Goal: Transaction & Acquisition: Book appointment/travel/reservation

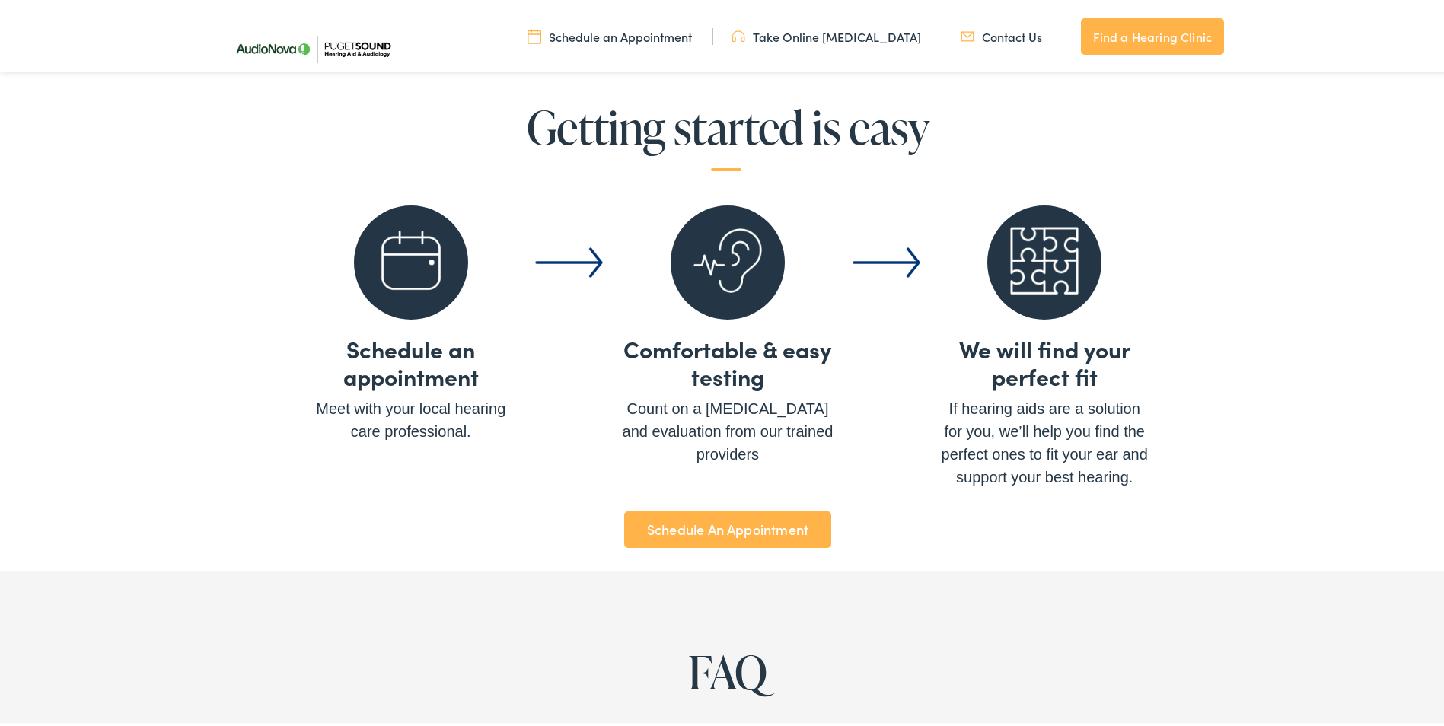
scroll to position [5556, 0]
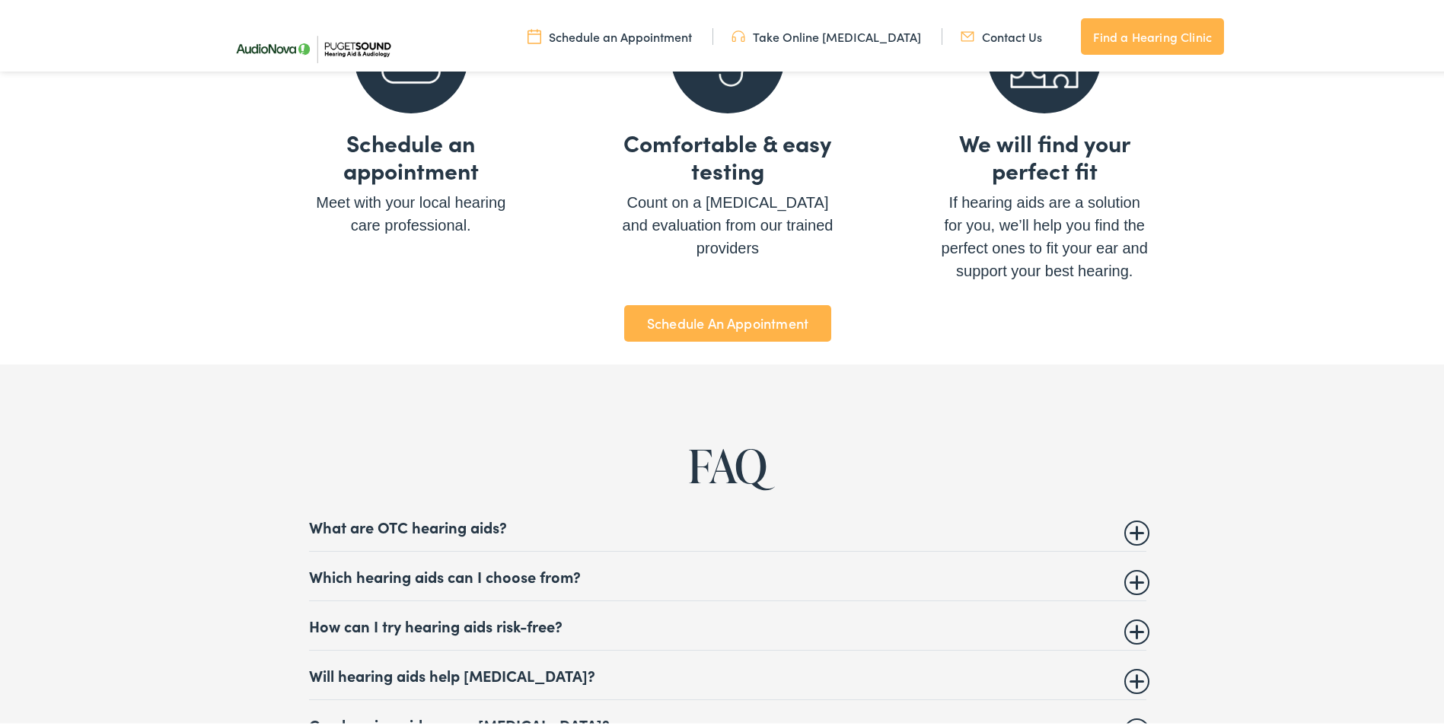
click at [1121, 517] on summary "What are OTC hearing aids?" at bounding box center [727, 524] width 837 height 18
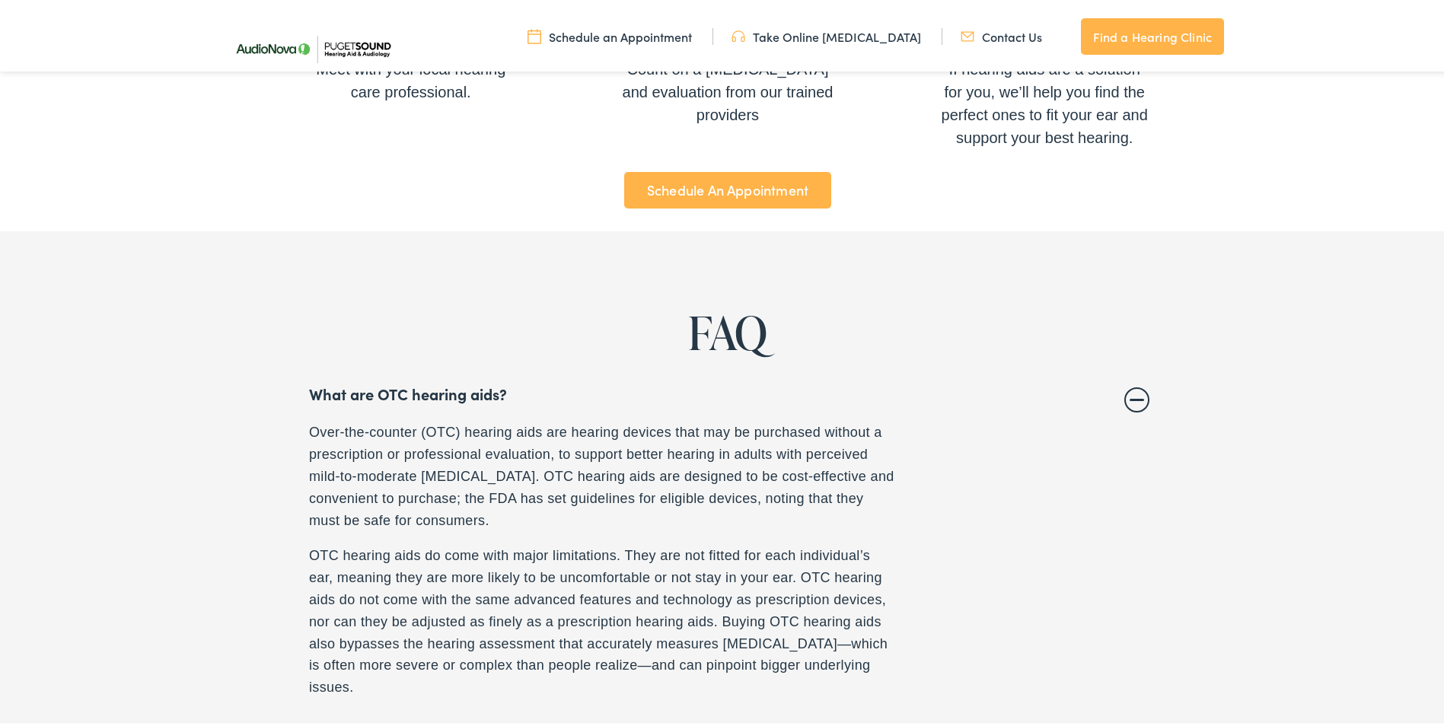
scroll to position [5709, 0]
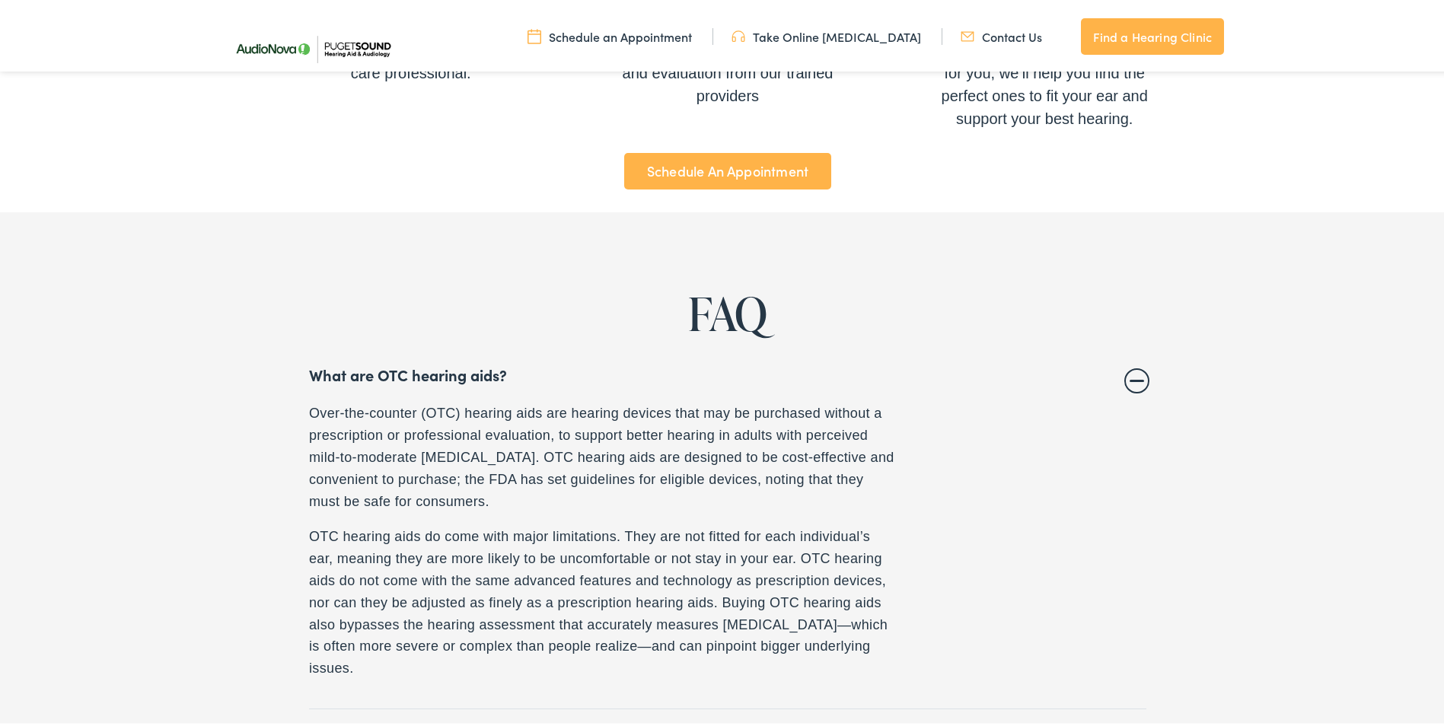
click at [1135, 362] on summary "What are OTC hearing aids?" at bounding box center [727, 371] width 837 height 18
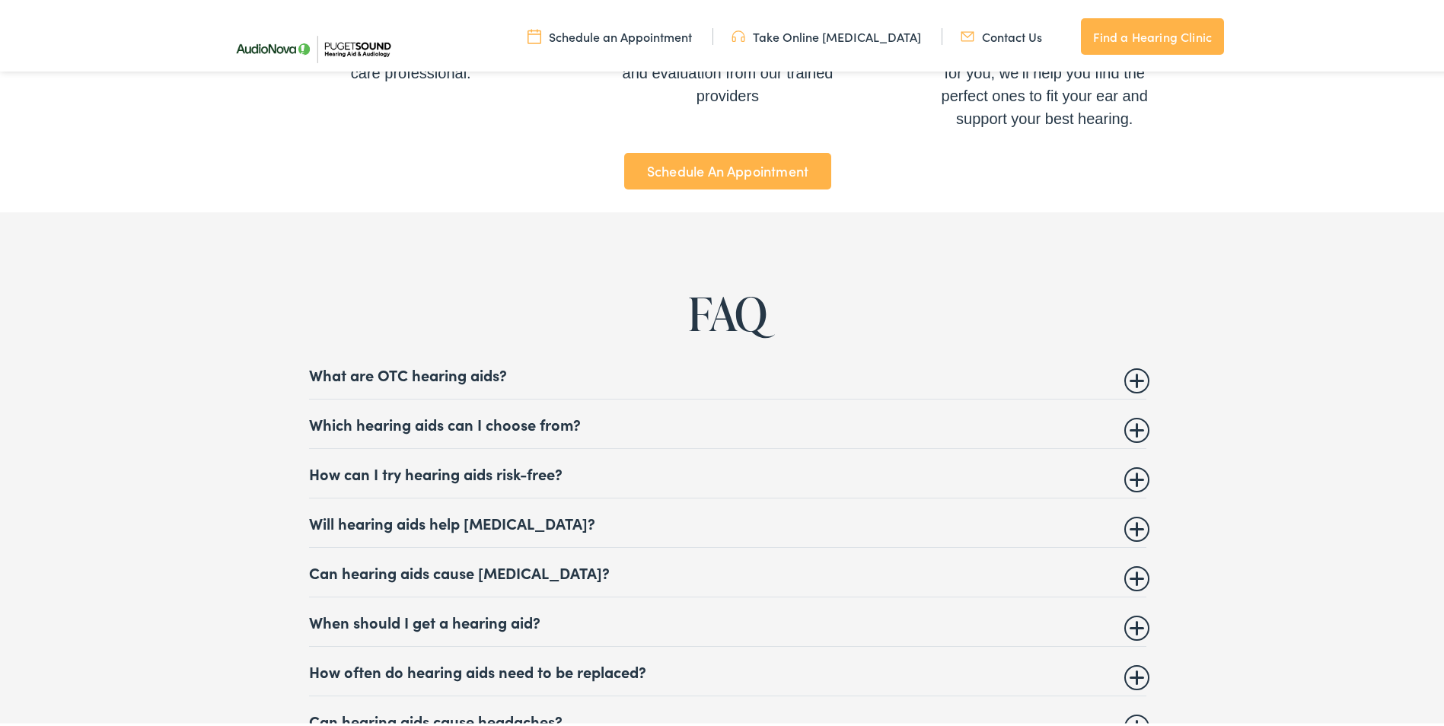
click at [1130, 417] on summary "Which hearing aids can I choose from?" at bounding box center [727, 421] width 837 height 18
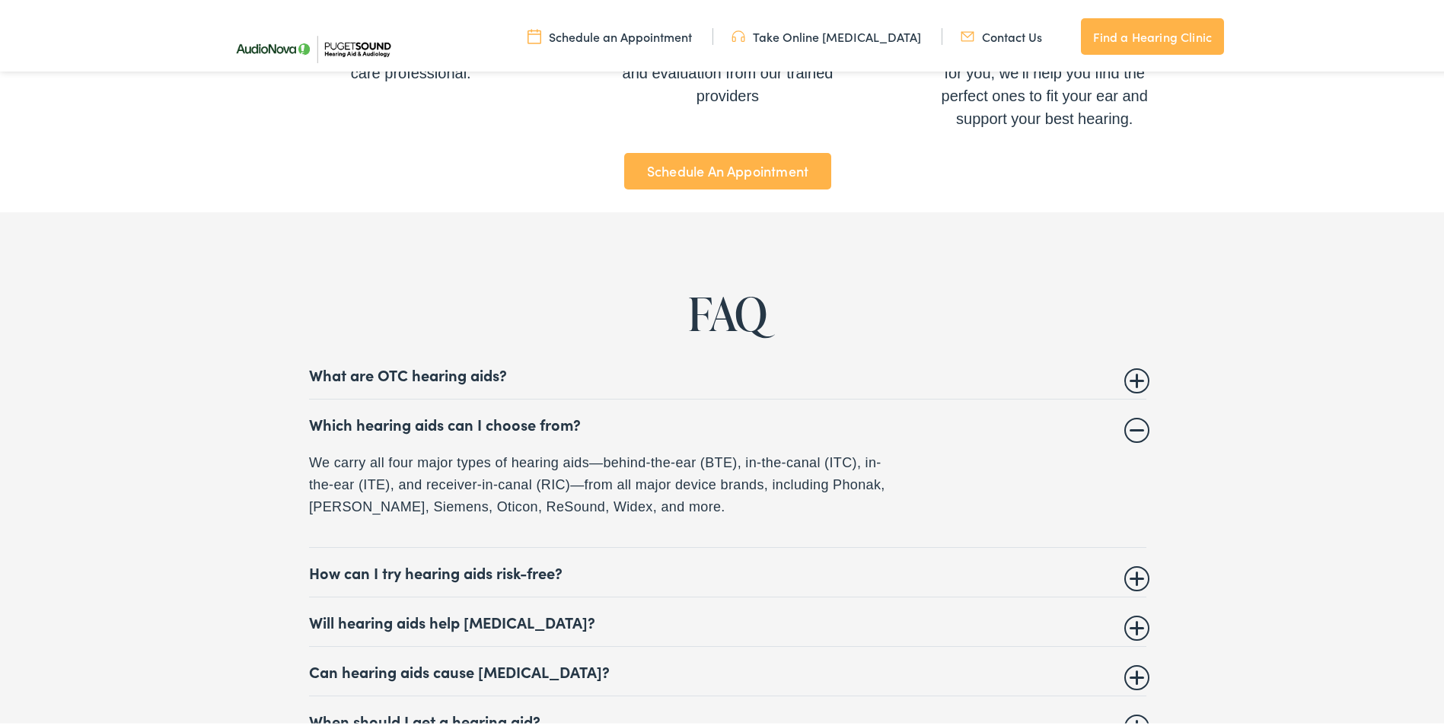
click at [1133, 569] on summary "How can I try hearing aids risk-free?" at bounding box center [727, 569] width 837 height 18
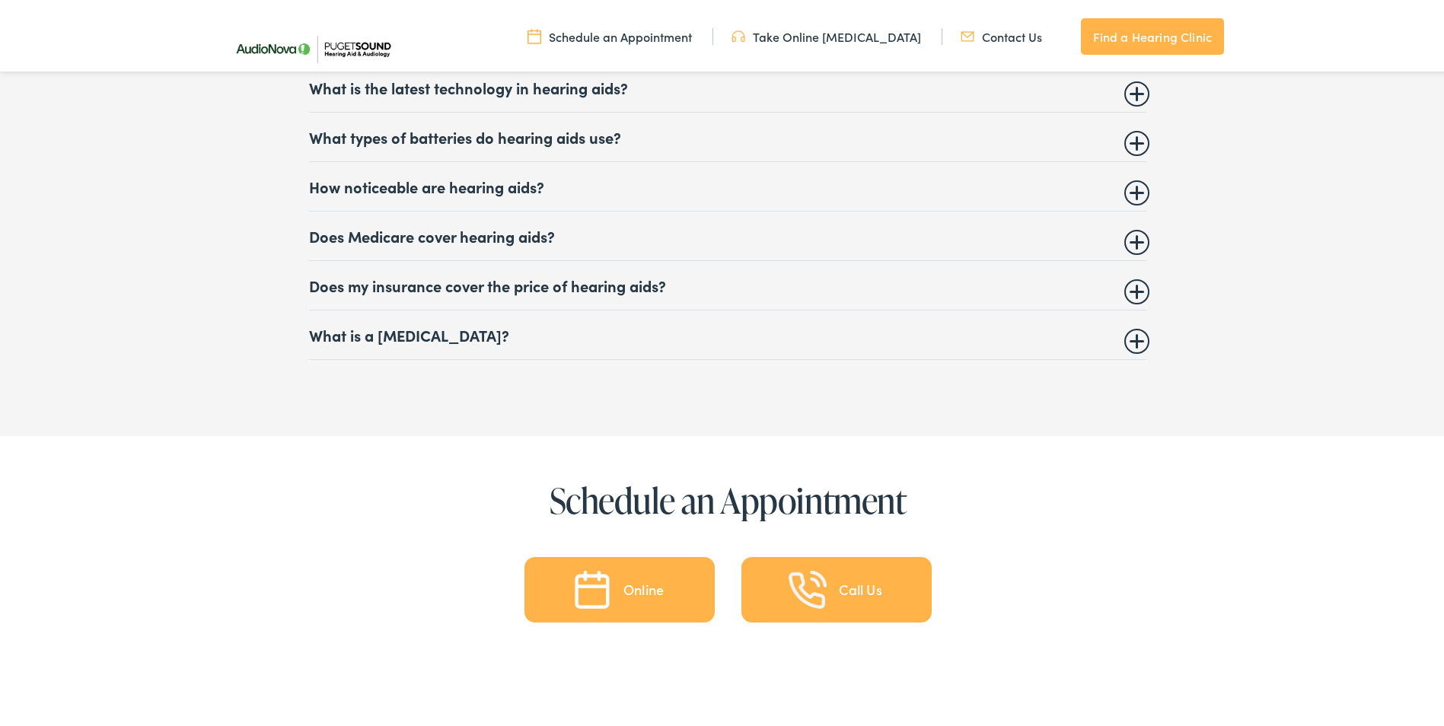
scroll to position [6927, 0]
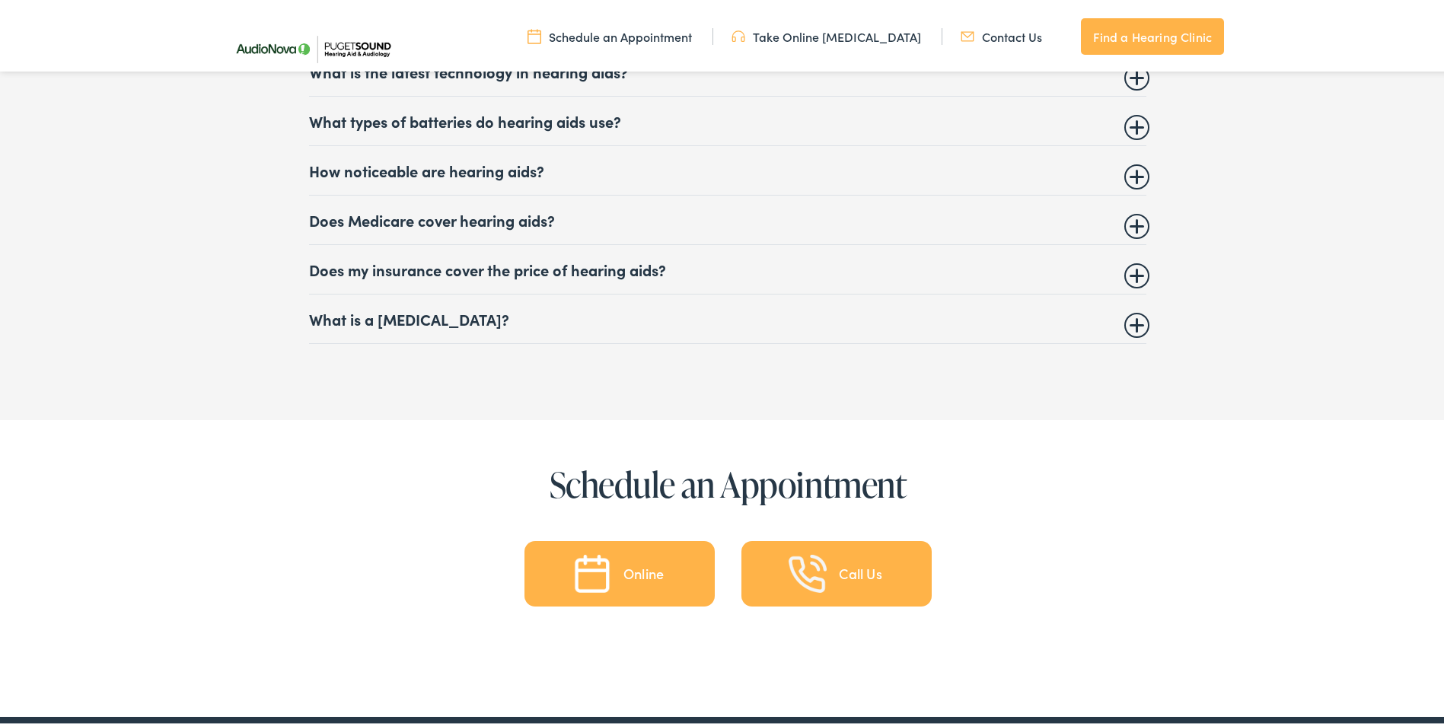
click at [623, 567] on div "Online" at bounding box center [643, 571] width 40 height 14
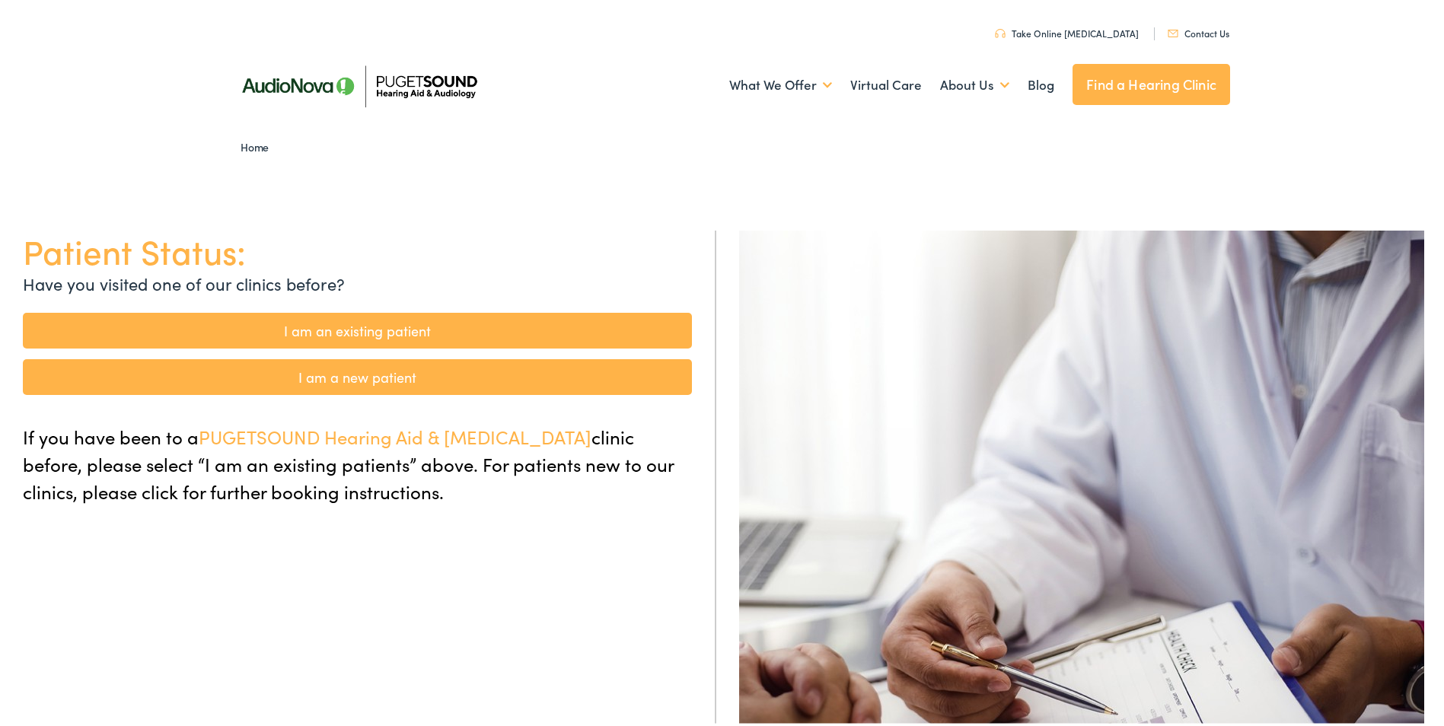
click at [330, 374] on link "I am a new patient" at bounding box center [357, 374] width 669 height 36
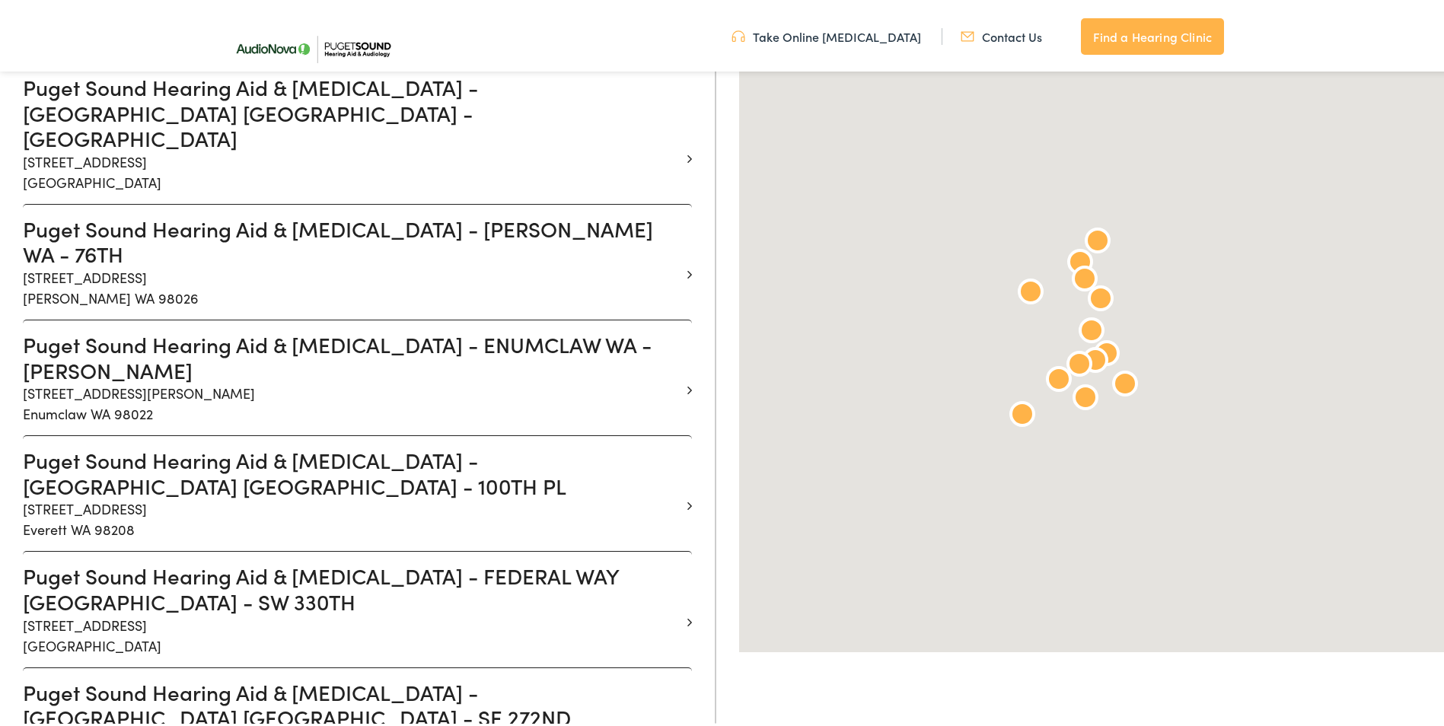
scroll to position [609, 0]
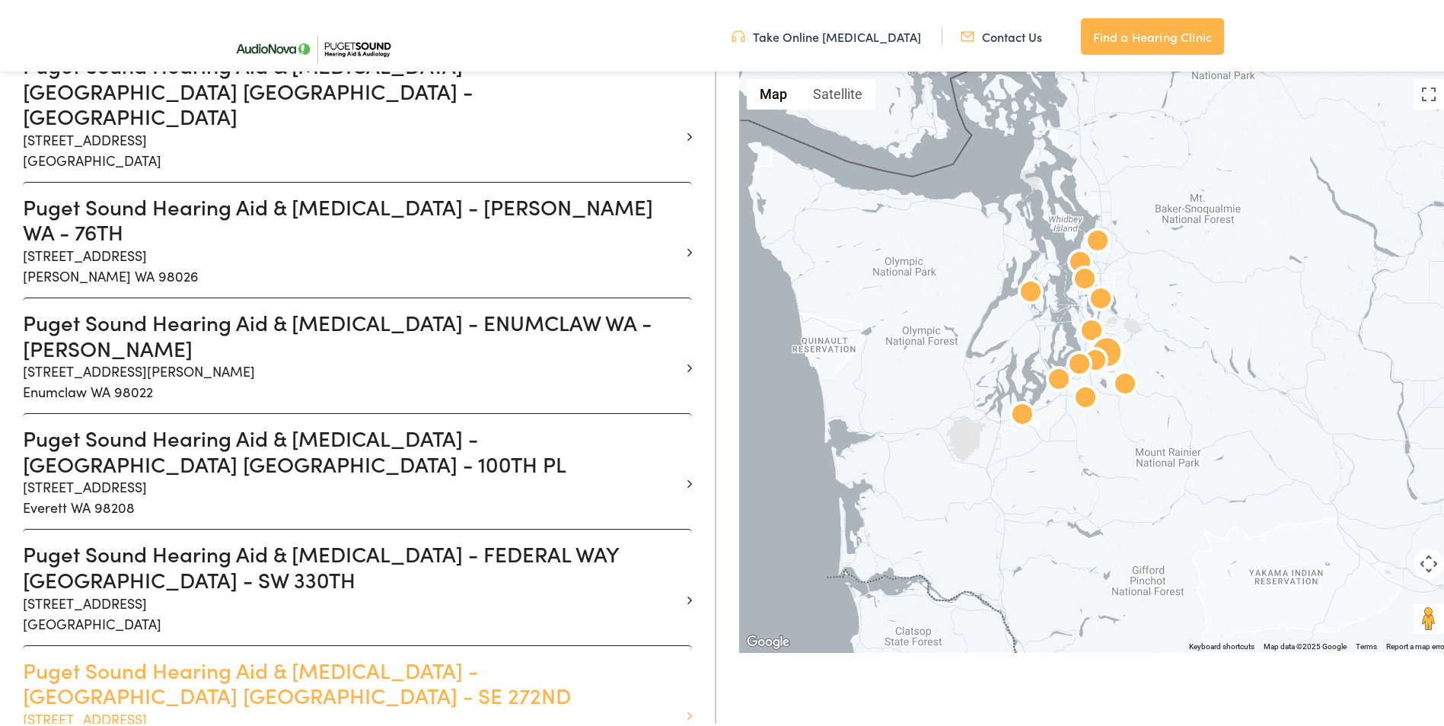
click at [199, 655] on h3 "Puget Sound Hearing Aid & Audiology - KENT WA - SE 272ND" at bounding box center [352, 680] width 658 height 51
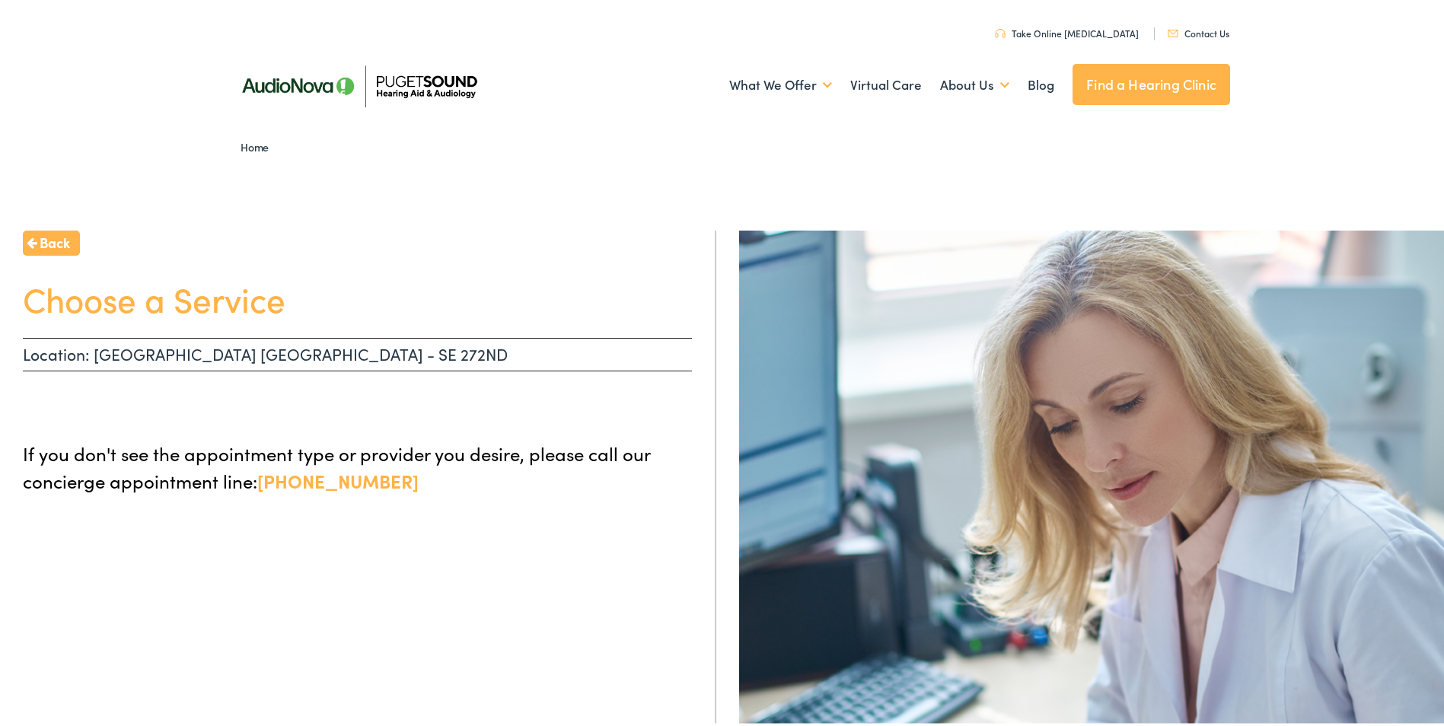
click at [63, 239] on span "Back" at bounding box center [55, 239] width 30 height 21
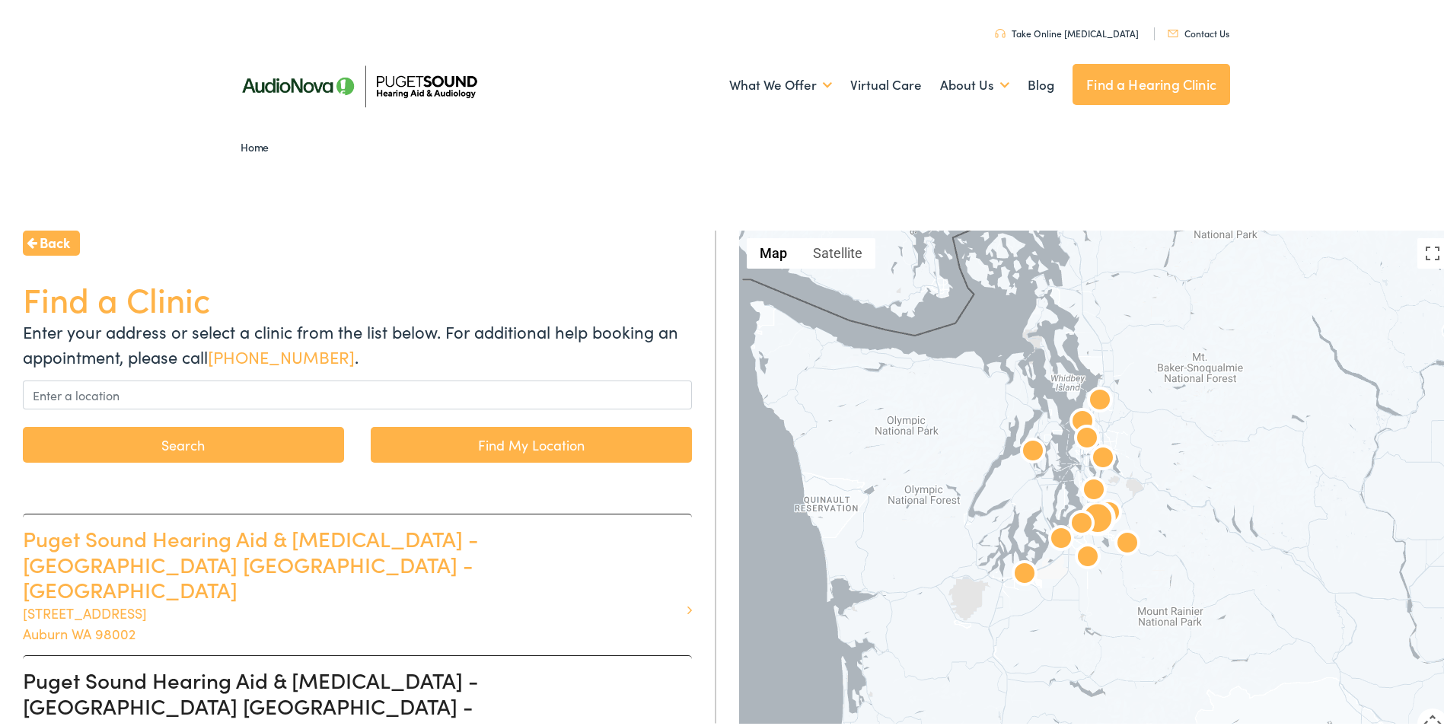
click at [116, 573] on h3 "Puget Sound Hearing Aid & Audiology - AUBURN WA - AUBURN WAY" at bounding box center [352, 561] width 658 height 77
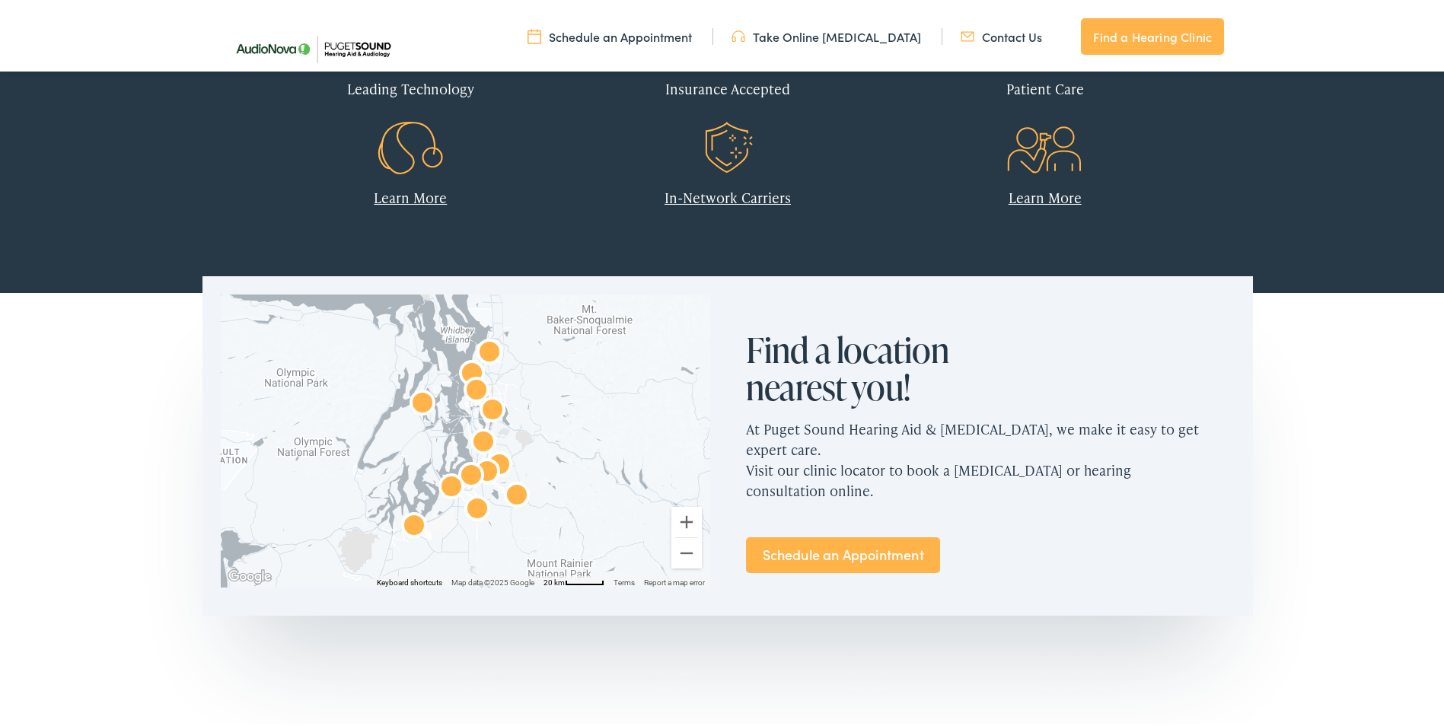
scroll to position [913, 0]
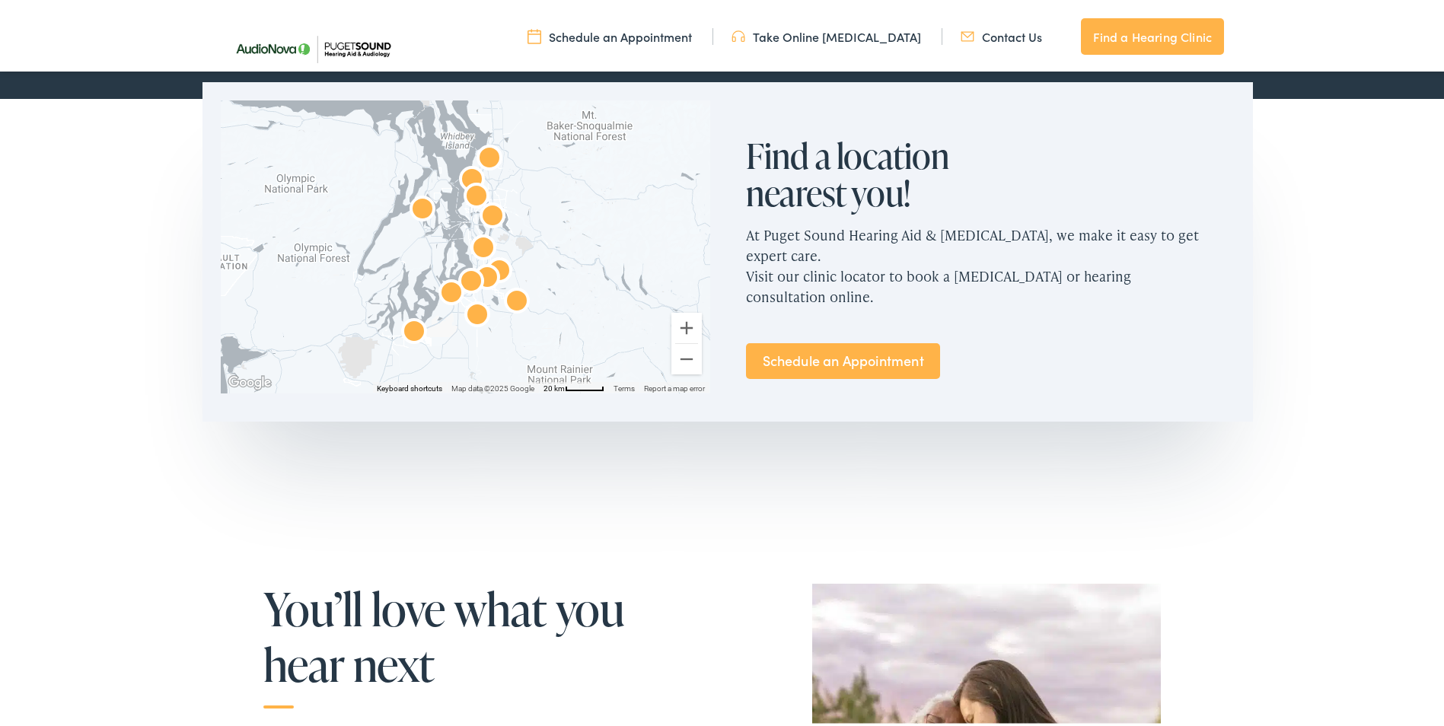
click at [834, 340] on link "Schedule an Appointment" at bounding box center [843, 358] width 194 height 36
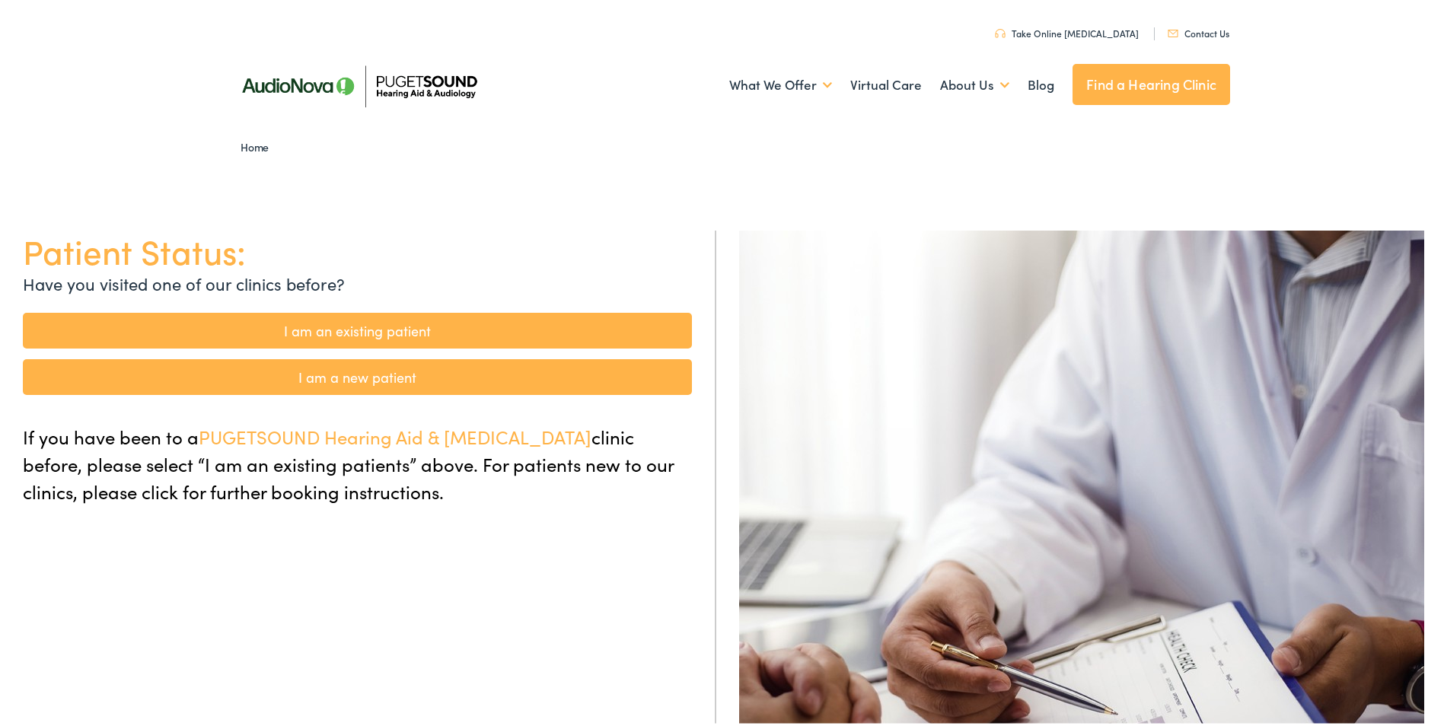
click at [327, 373] on link "I am a new patient" at bounding box center [357, 374] width 669 height 36
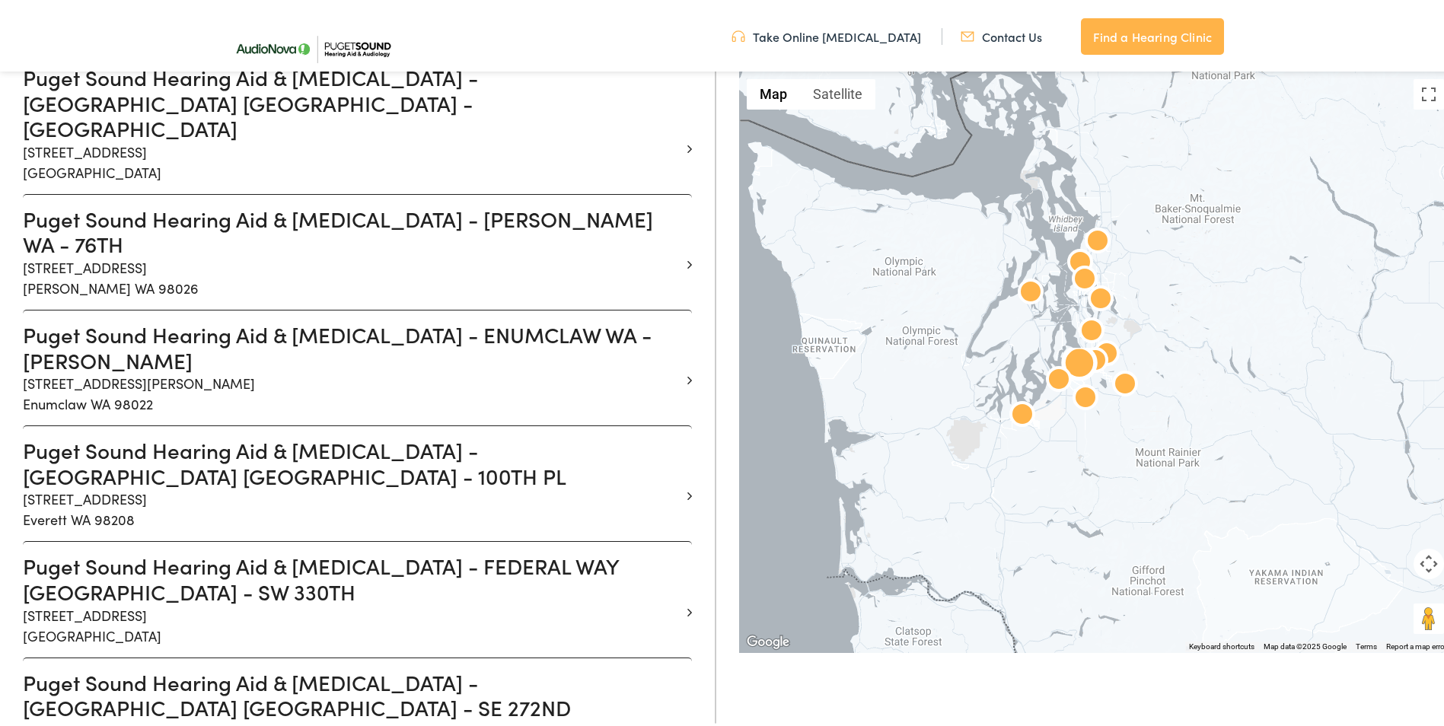
scroll to position [761, 0]
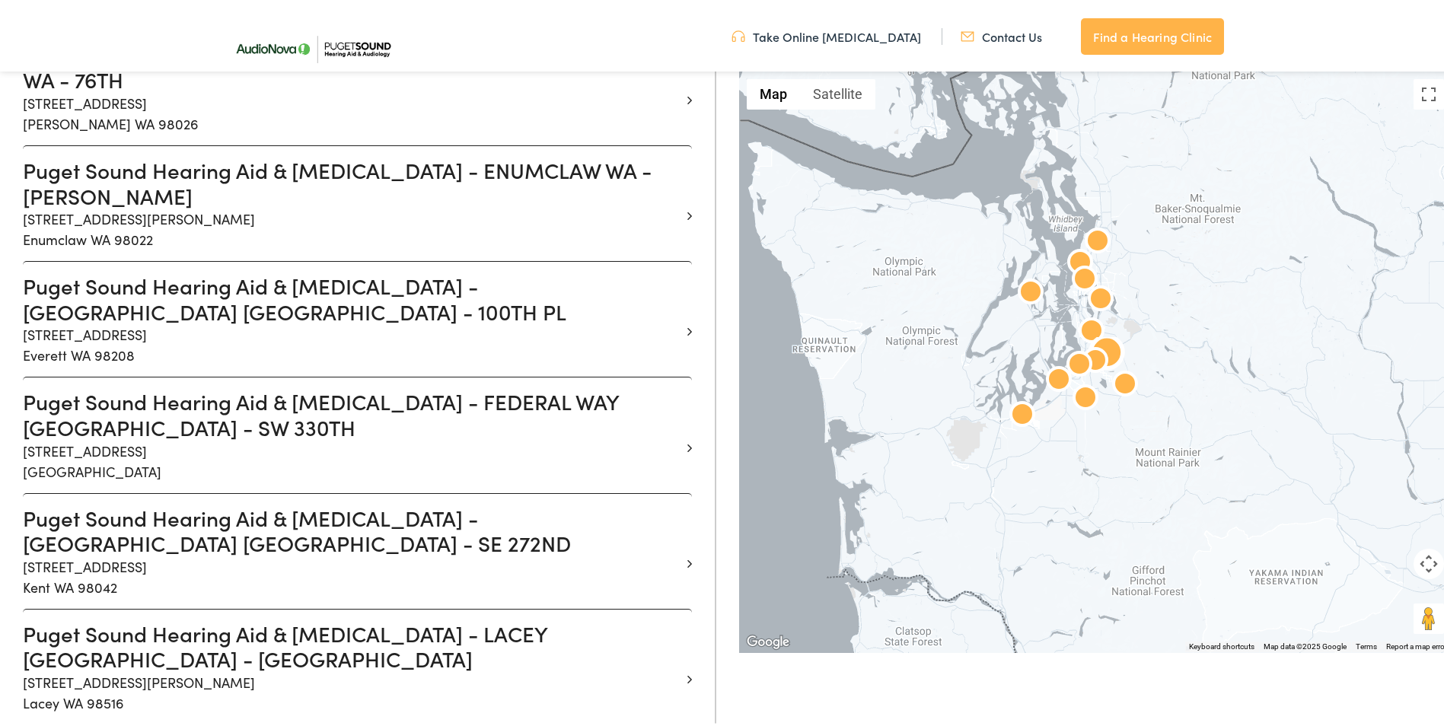
click at [677, 490] on li "Puget Sound Hearing Aid & [MEDICAL_DATA] - [GEOGRAPHIC_DATA] [GEOGRAPHIC_DATA] …" at bounding box center [357, 548] width 669 height 116
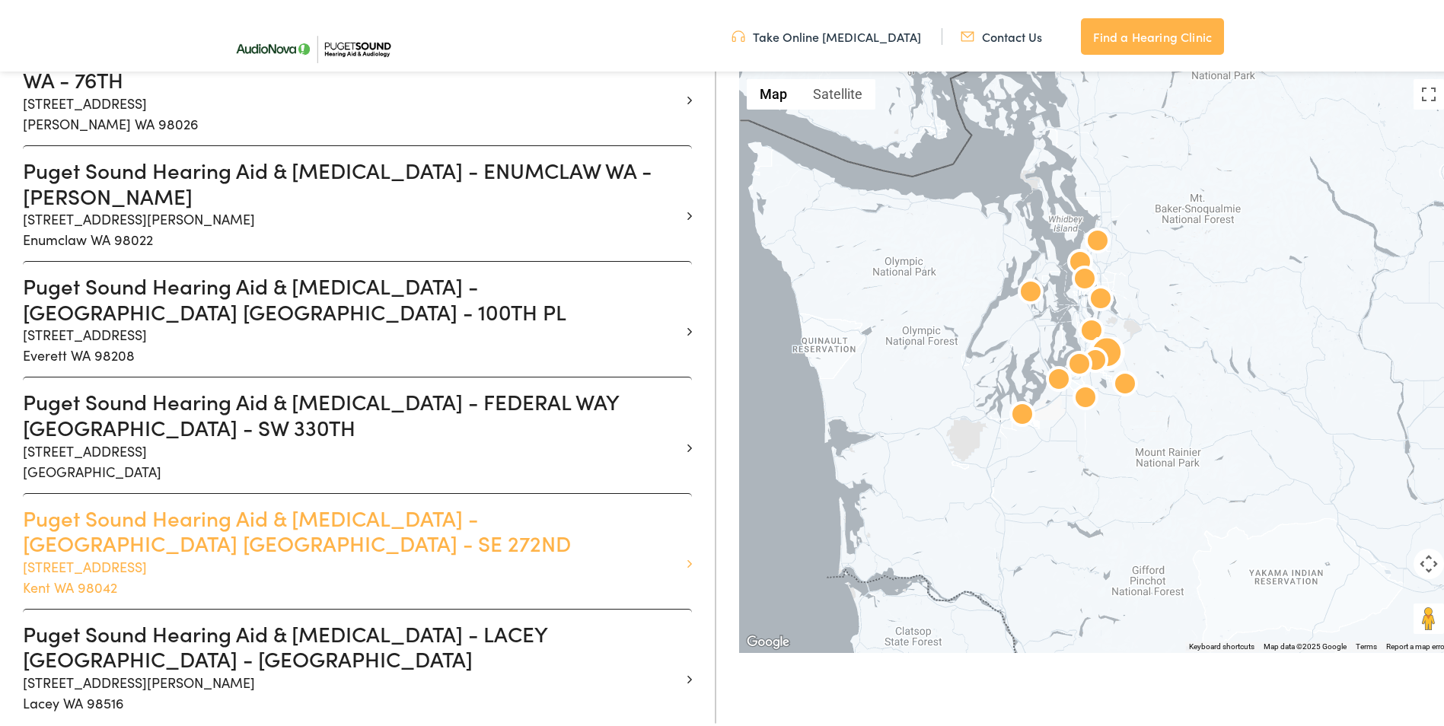
click at [220, 502] on h3 "Puget Sound Hearing Aid & [MEDICAL_DATA] - [GEOGRAPHIC_DATA] [GEOGRAPHIC_DATA] …" at bounding box center [352, 527] width 658 height 51
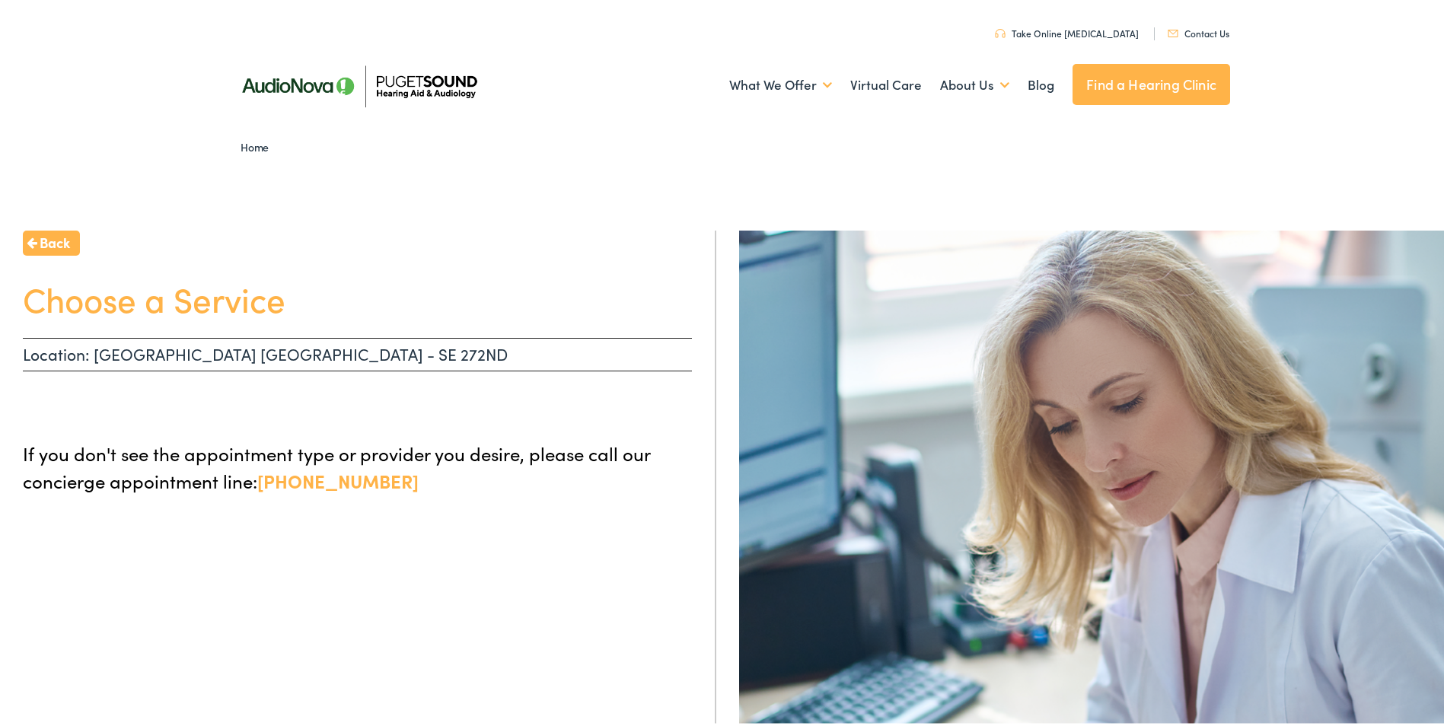
click at [330, 480] on link "[PHONE_NUMBER]" at bounding box center [337, 477] width 161 height 25
click at [894, 79] on link "Virtual Care" at bounding box center [886, 82] width 72 height 56
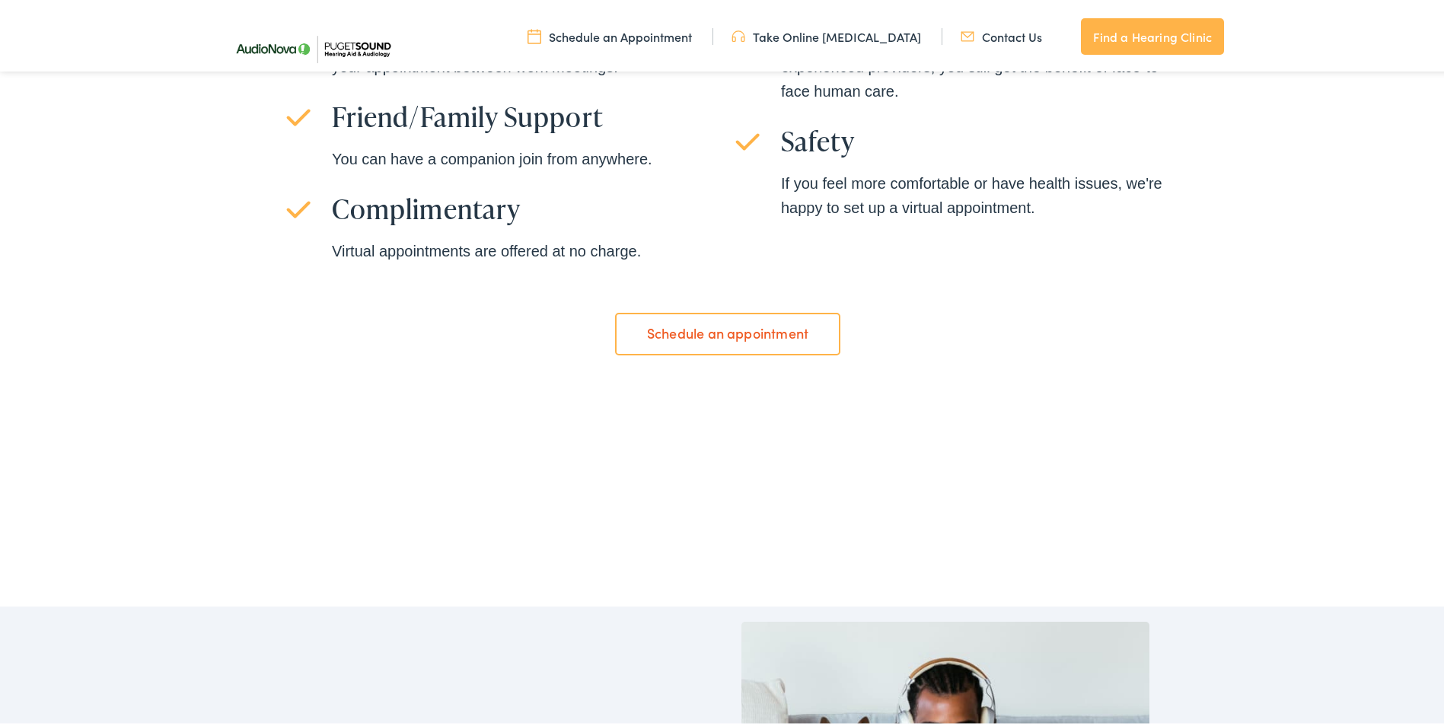
scroll to position [1218, 0]
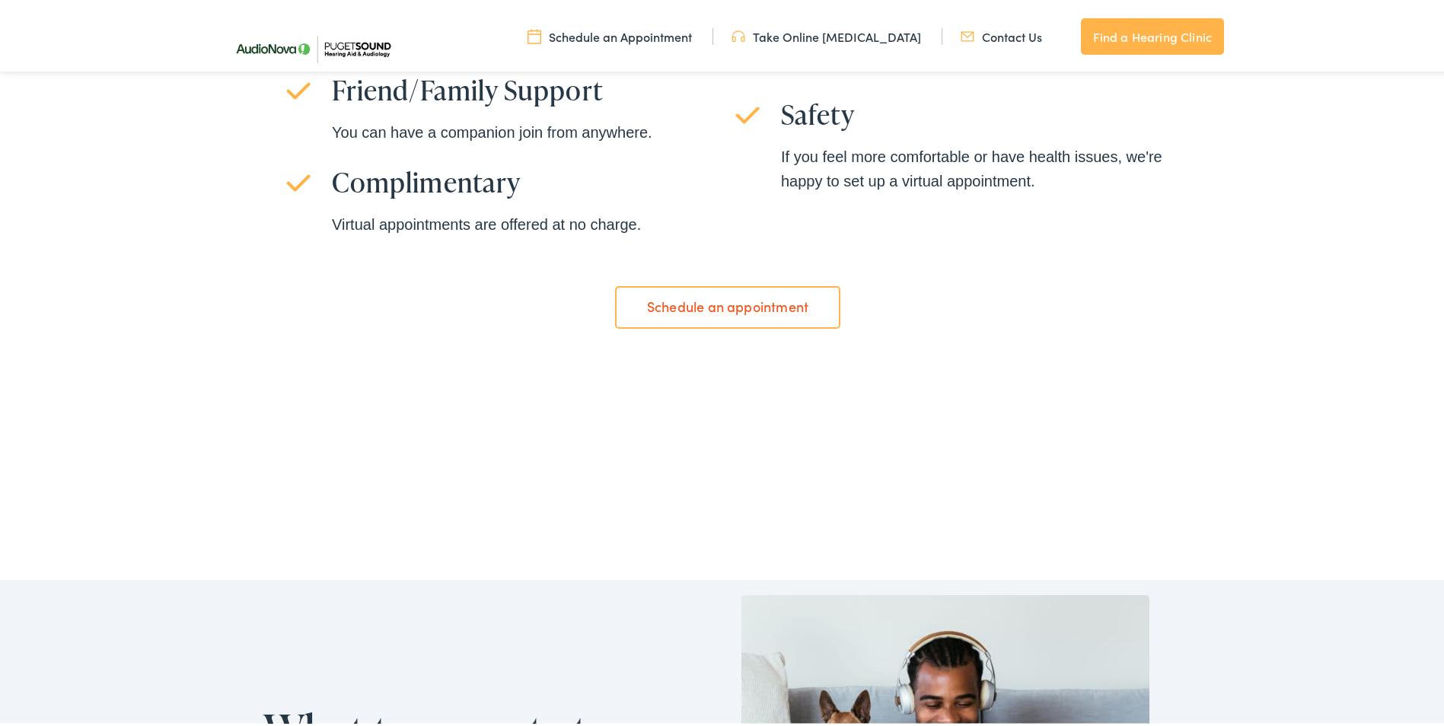
click at [760, 307] on link "Schedule an appointment" at bounding box center [727, 304] width 225 height 43
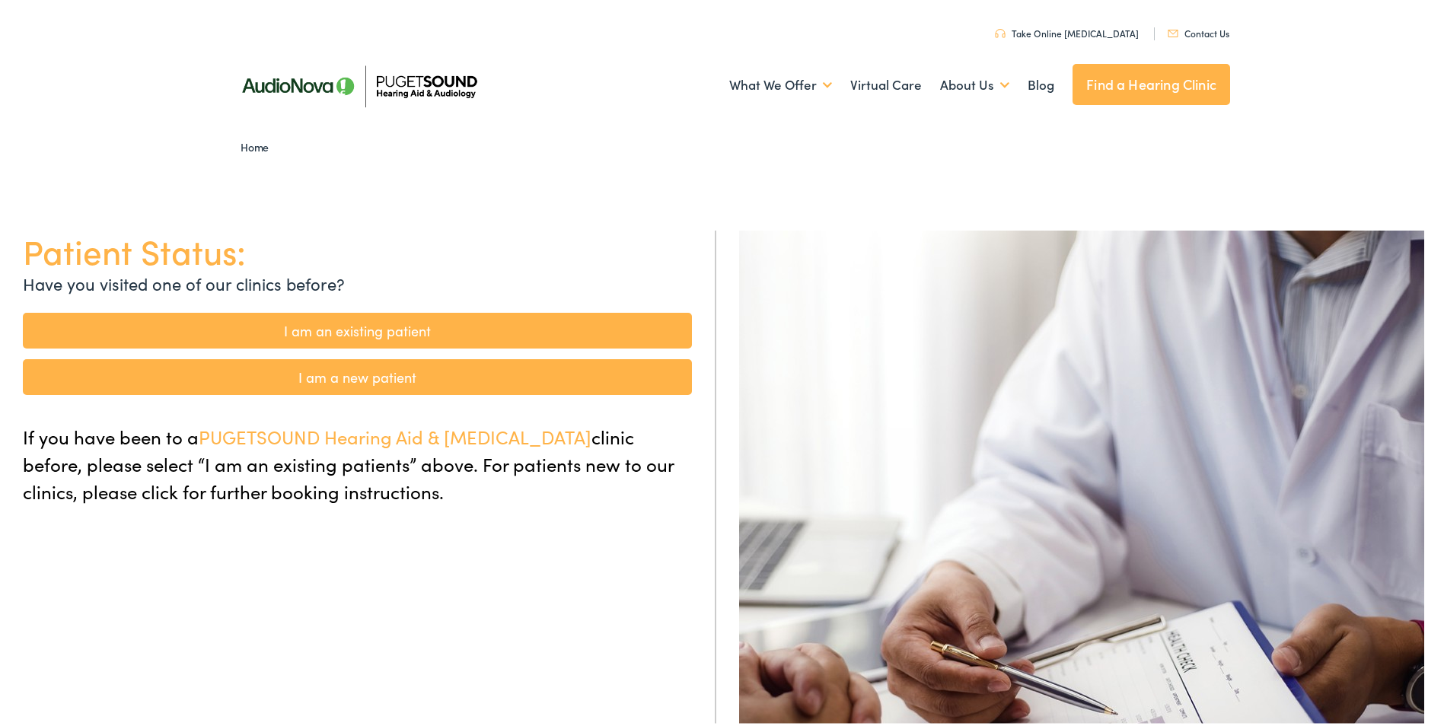
click at [328, 368] on link "I am a new patient" at bounding box center [357, 374] width 669 height 36
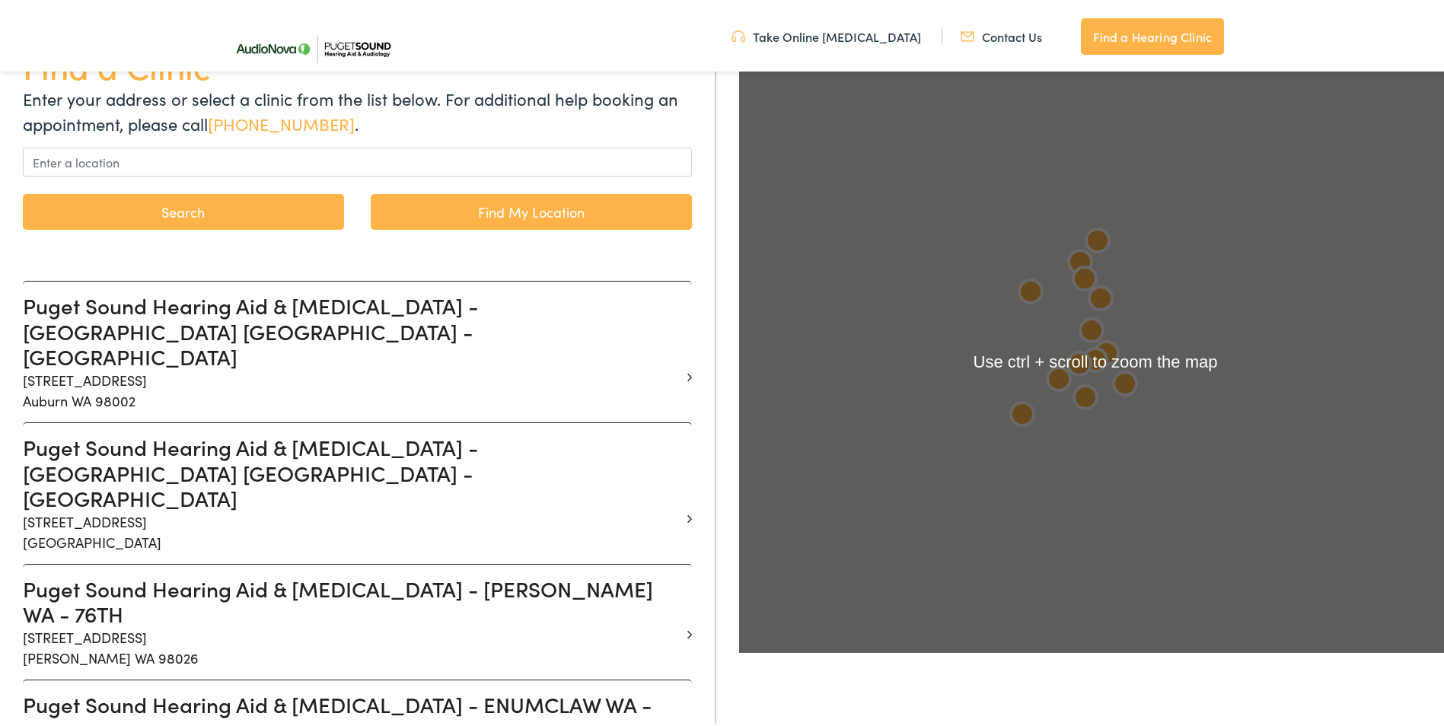
scroll to position [228, 0]
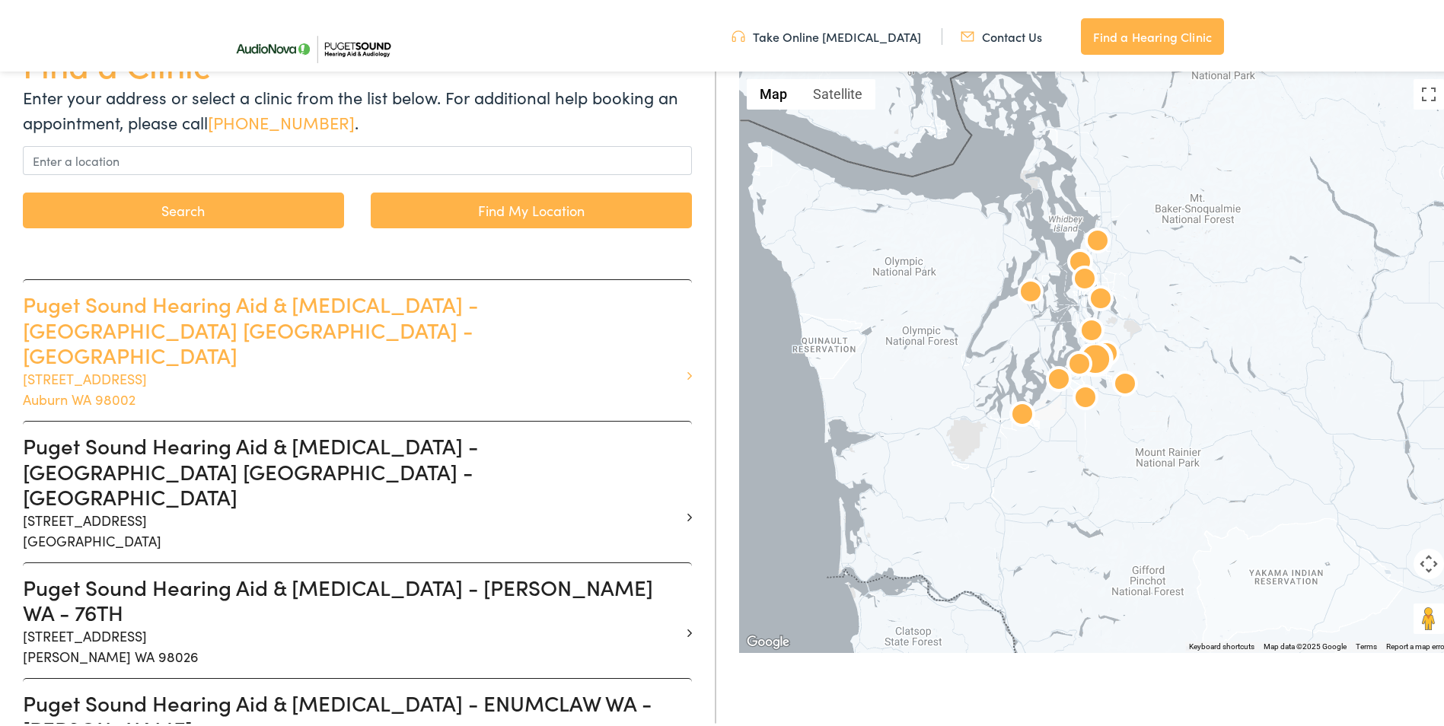
click at [416, 327] on h3 "Puget Sound Hearing Aid & Audiology - AUBURN WA - AUBURN WAY" at bounding box center [352, 326] width 658 height 77
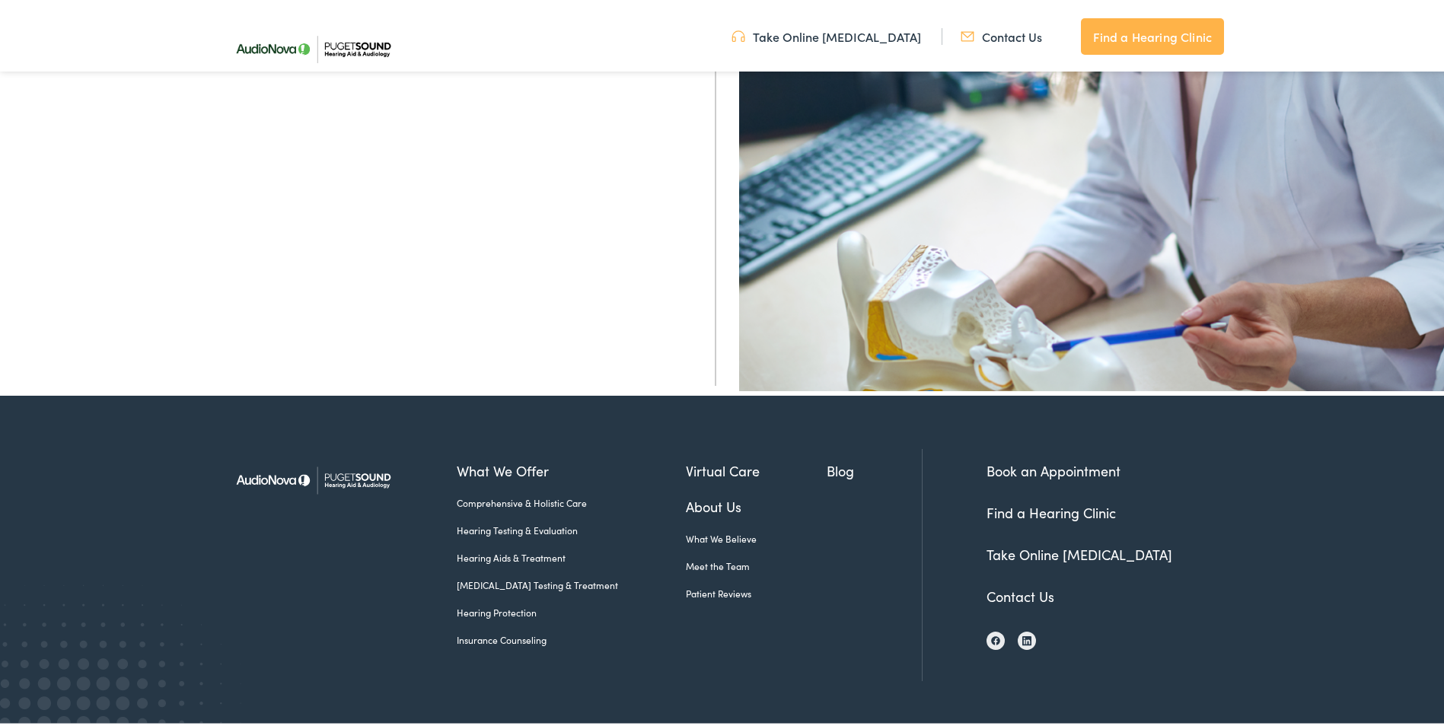
scroll to position [600, 0]
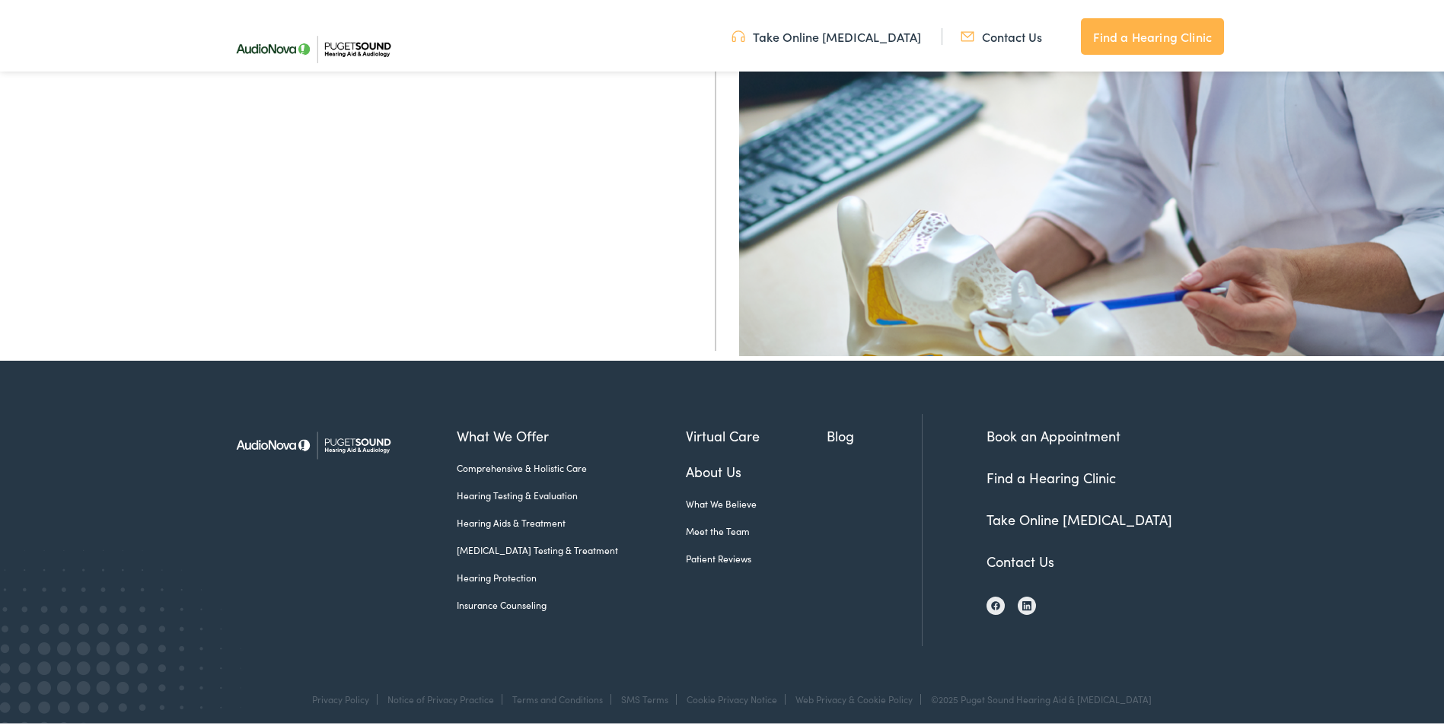
click at [1013, 426] on link "Book an Appointment" at bounding box center [1053, 432] width 134 height 19
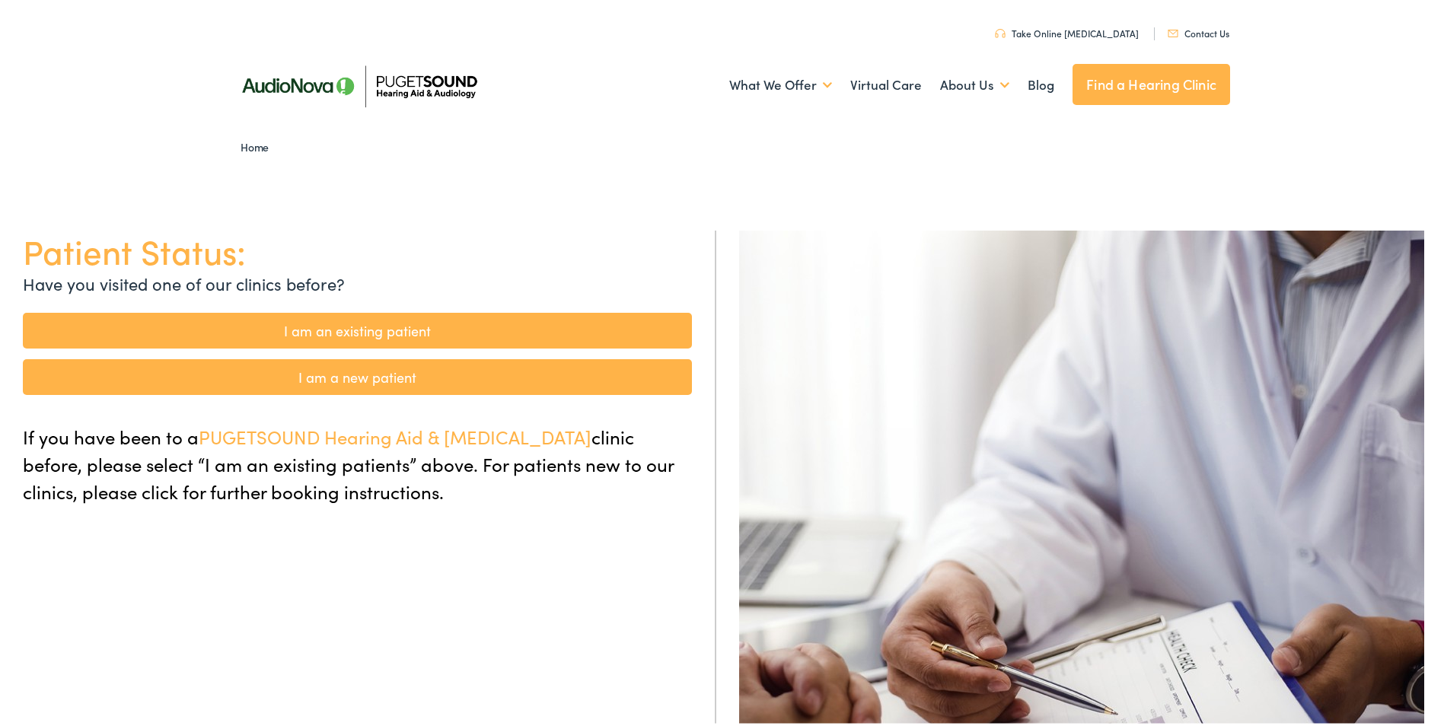
click at [343, 323] on link "I am an existing patient" at bounding box center [357, 328] width 669 height 36
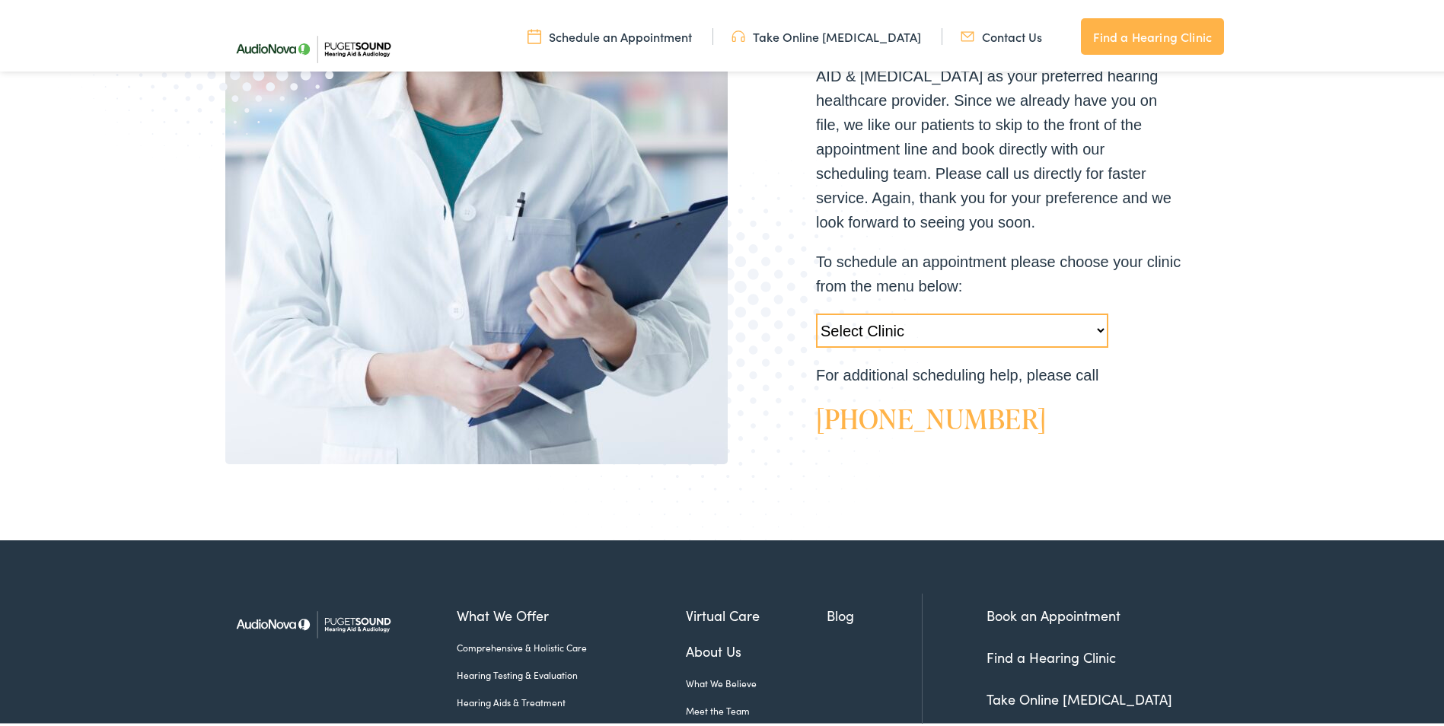
scroll to position [457, 0]
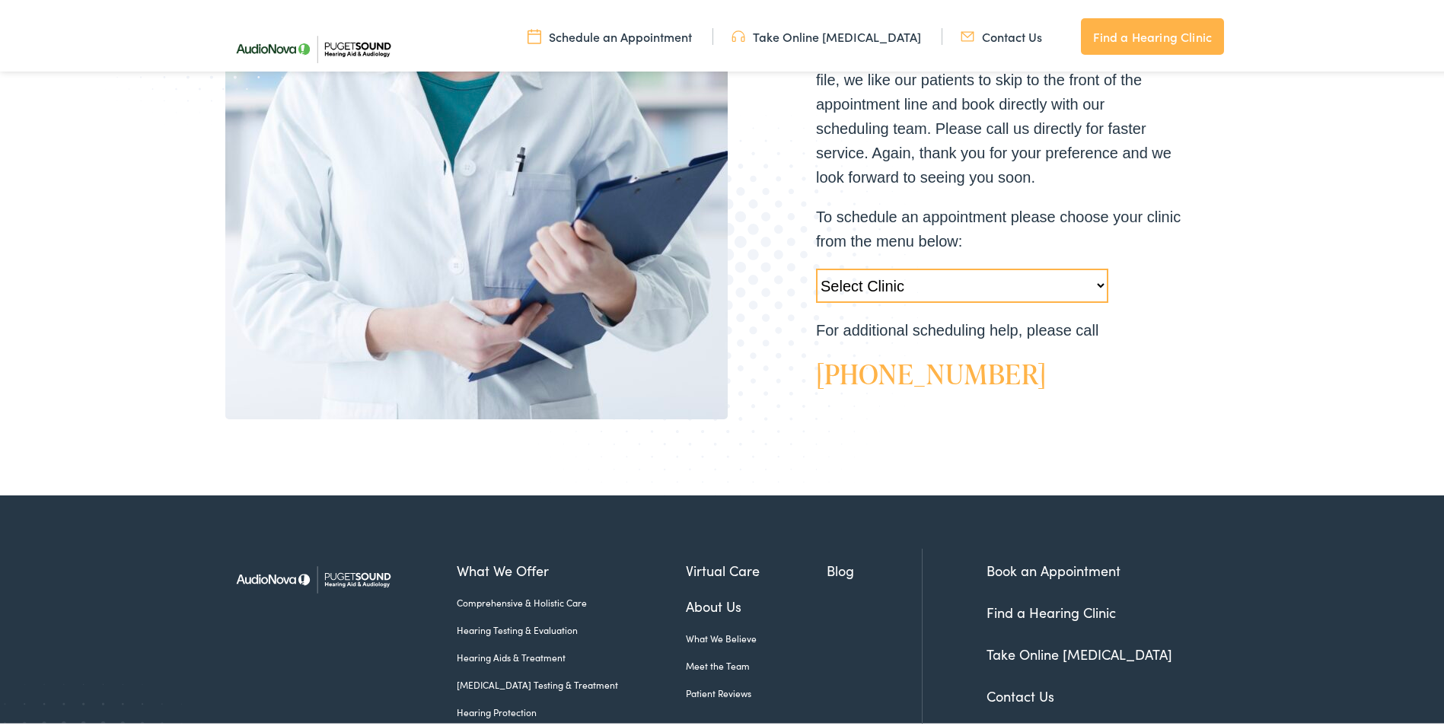
click at [1094, 279] on select "Select Clinic [GEOGRAPHIC_DATA]-[GEOGRAPHIC_DATA]-AudioNova [STREET_ADDRESS]-Au…" at bounding box center [962, 283] width 292 height 34
select select "[URL][DOMAIN_NAME]"
click at [816, 266] on select "Select Clinic Tukwila-WA-AudioNova 14900 Interurban Ave S #185 Tacoma-WA-AudioN…" at bounding box center [962, 283] width 292 height 34
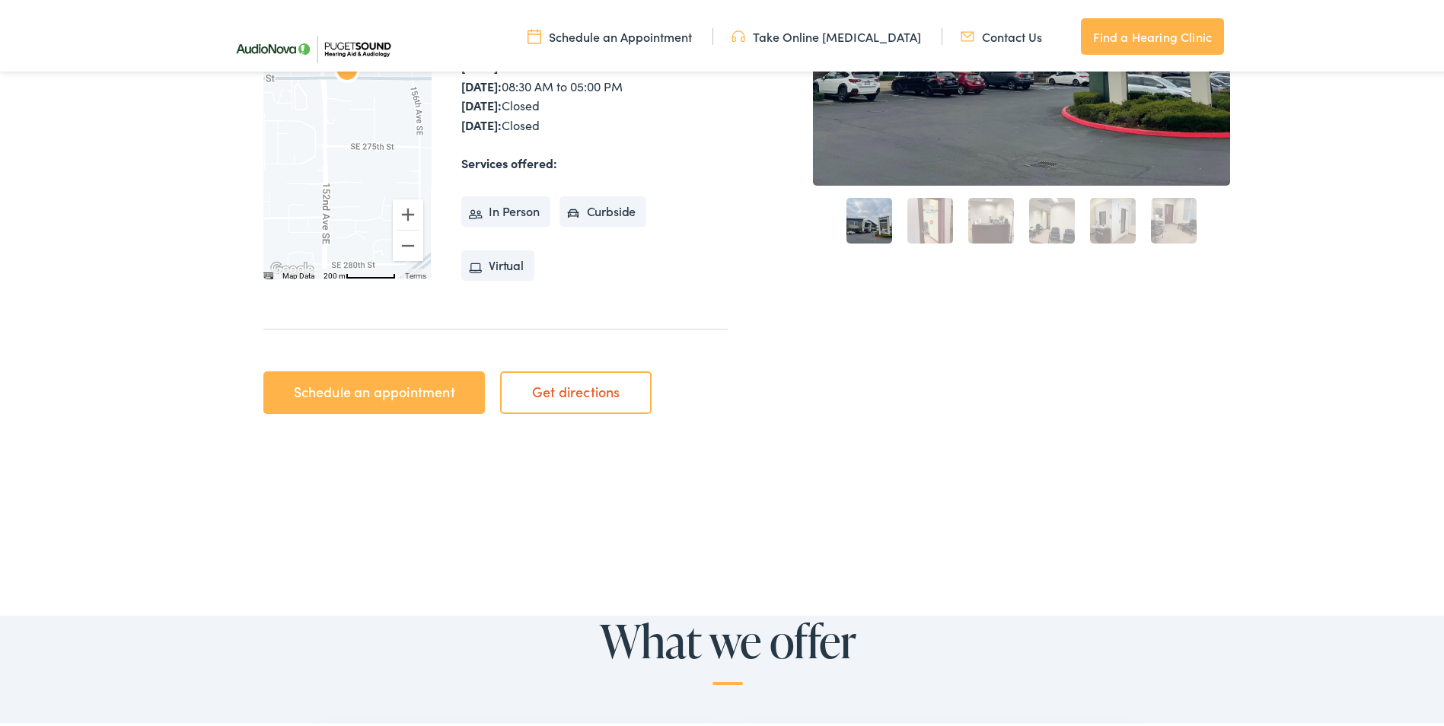
scroll to position [457, 0]
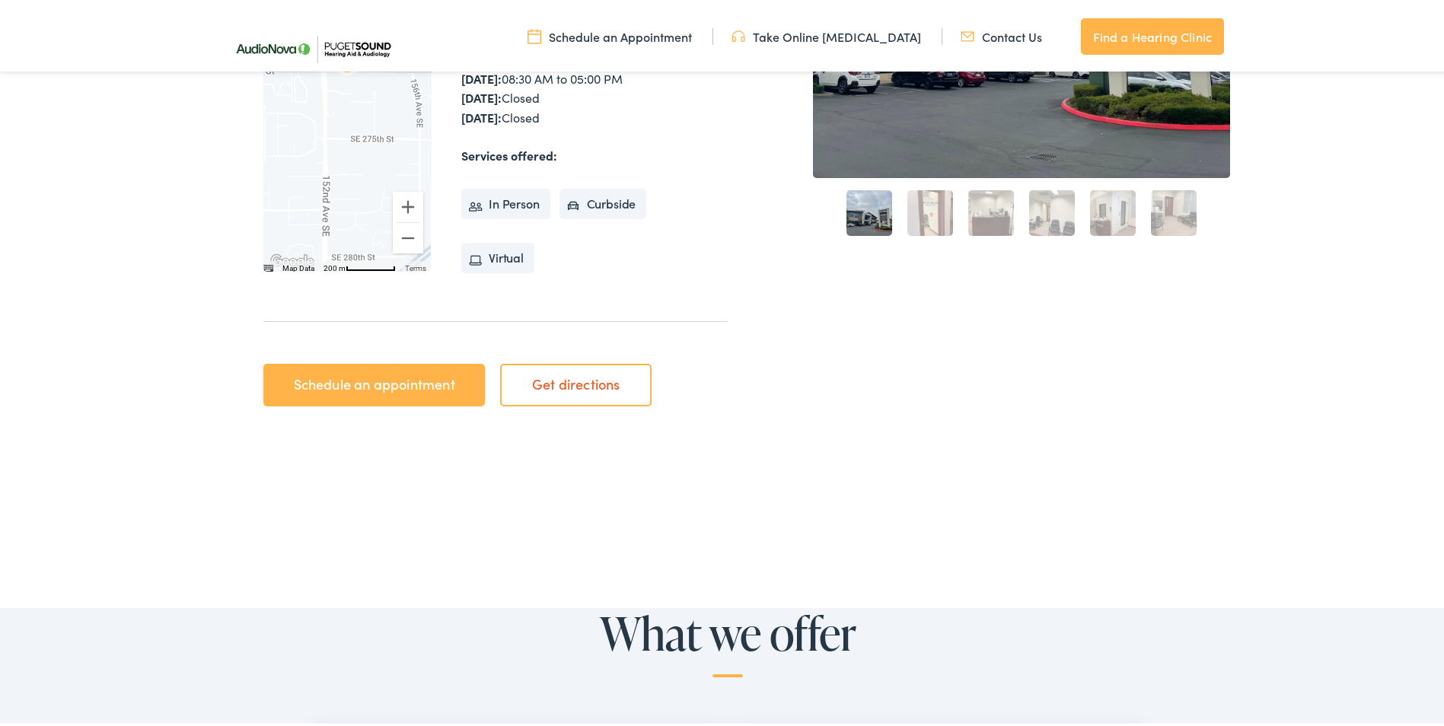
click at [357, 386] on link "Schedule an appointment" at bounding box center [373, 382] width 221 height 43
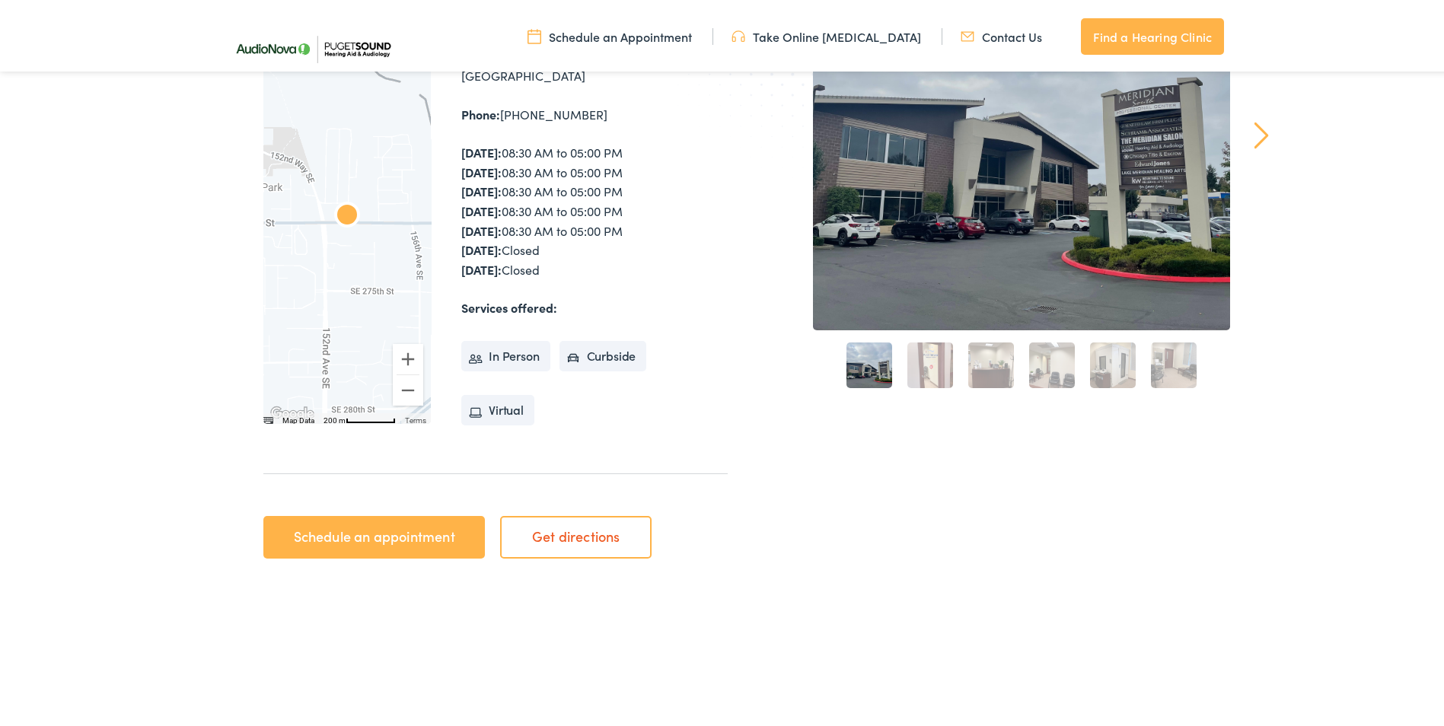
click at [492, 352] on li "In Person" at bounding box center [505, 353] width 89 height 30
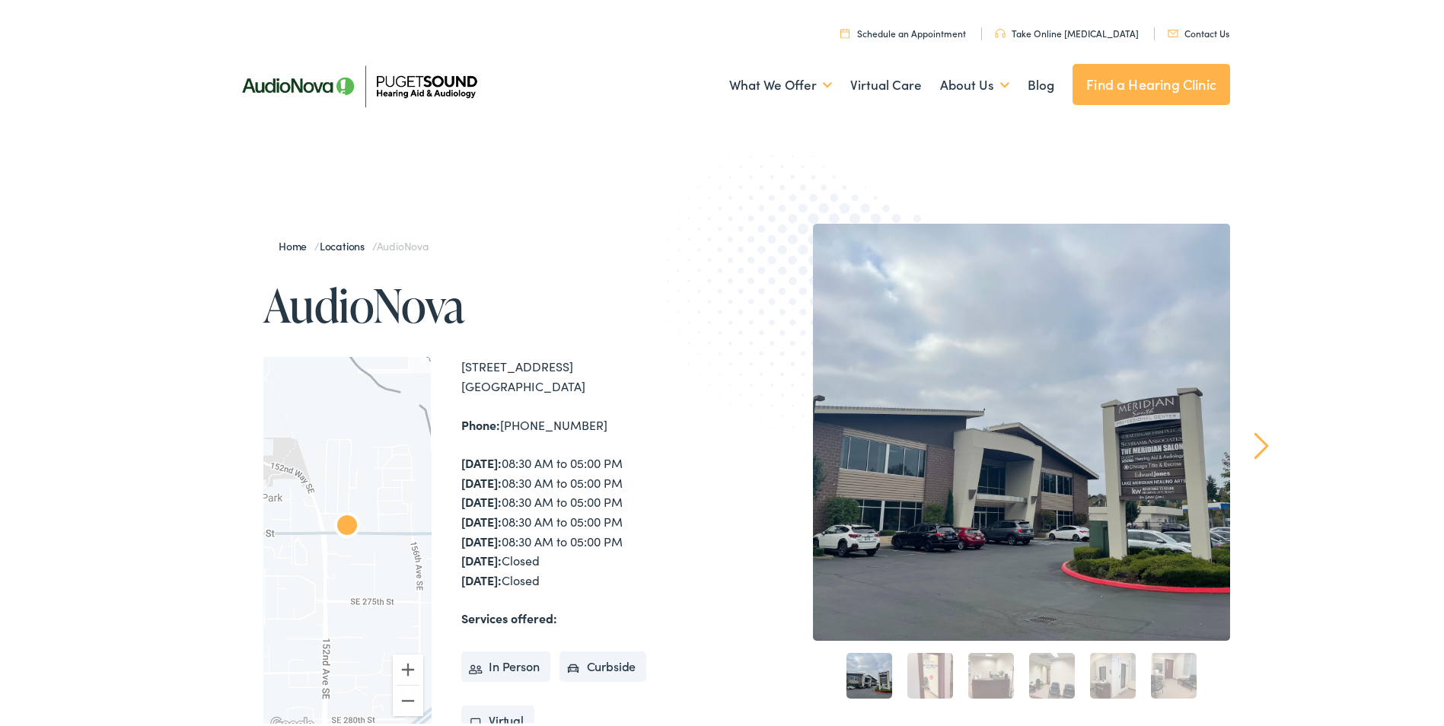
click at [1258, 444] on link "Next" at bounding box center [1261, 442] width 14 height 27
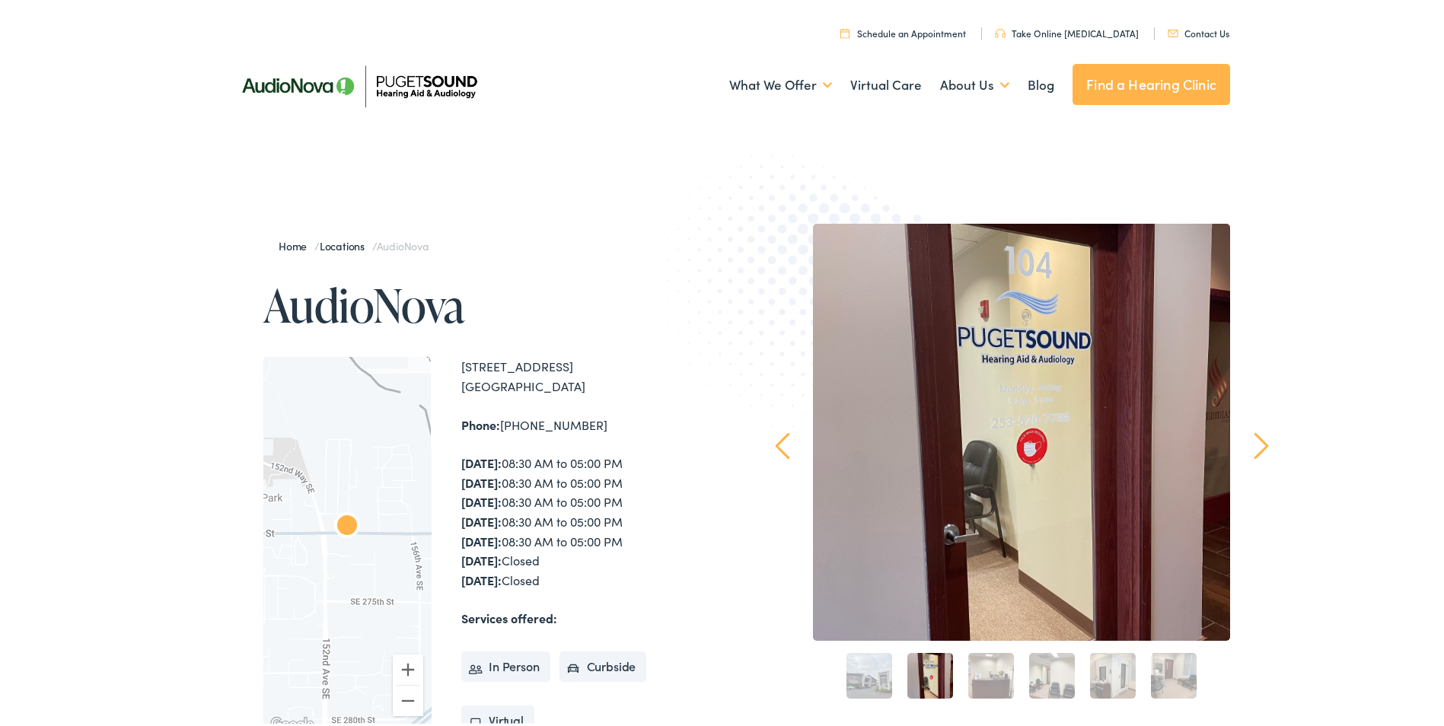
click at [1258, 444] on link "Next" at bounding box center [1261, 442] width 14 height 27
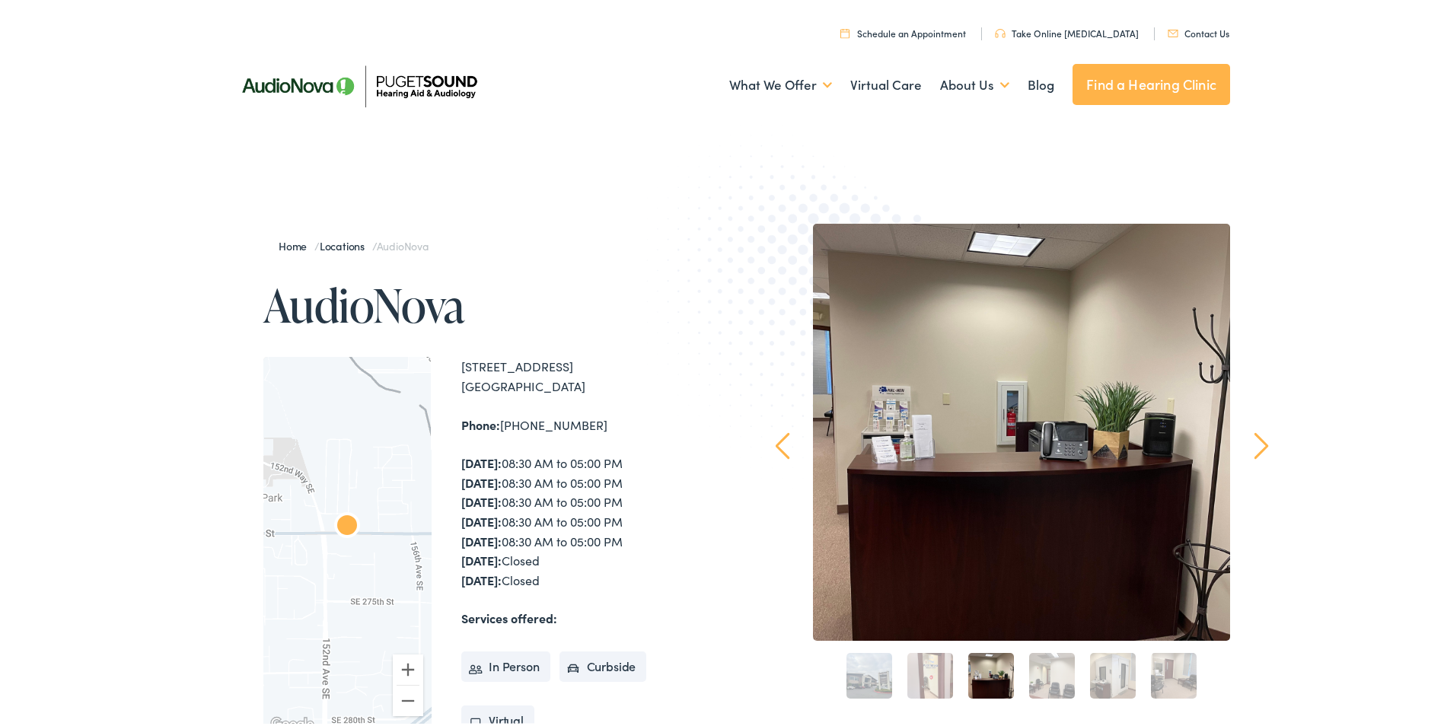
click at [1258, 444] on link "Next" at bounding box center [1261, 442] width 14 height 27
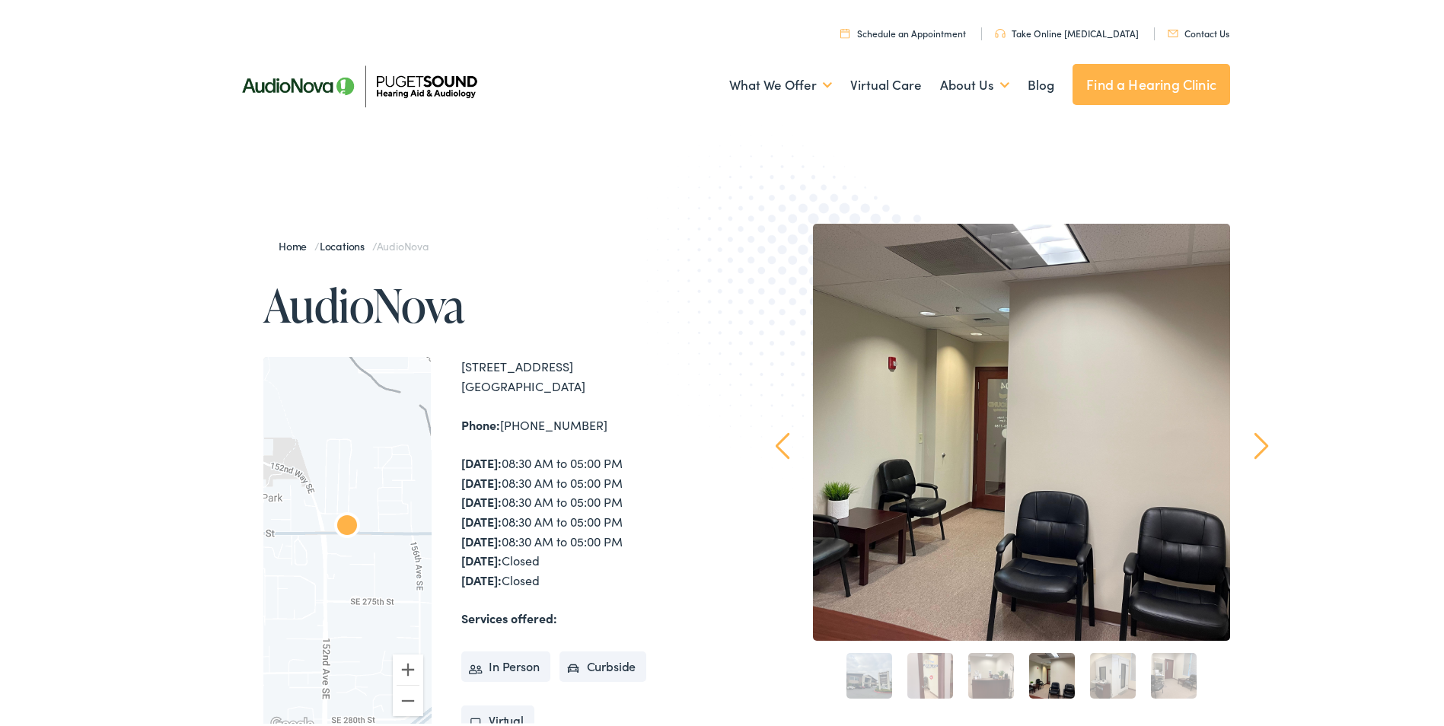
click at [1258, 444] on link "Next" at bounding box center [1261, 442] width 14 height 27
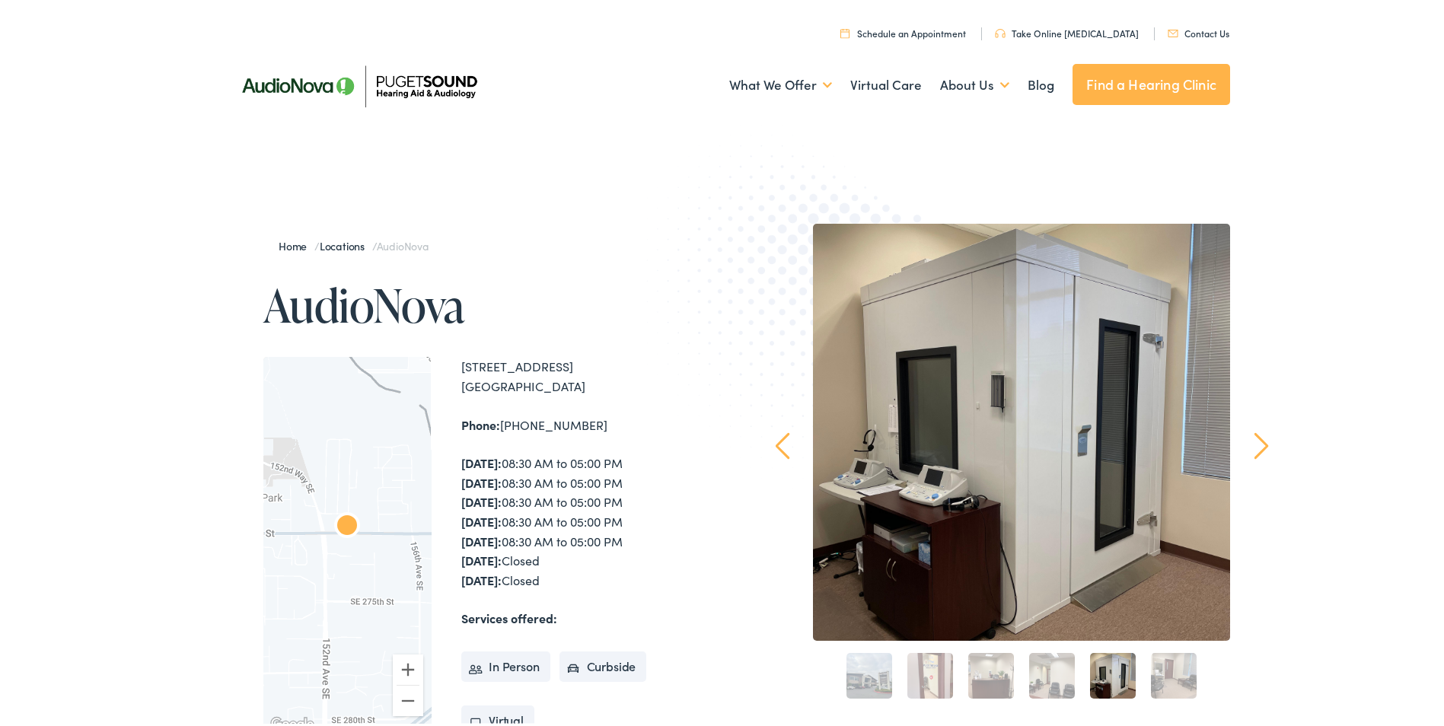
click at [1258, 444] on link "Next" at bounding box center [1261, 442] width 14 height 27
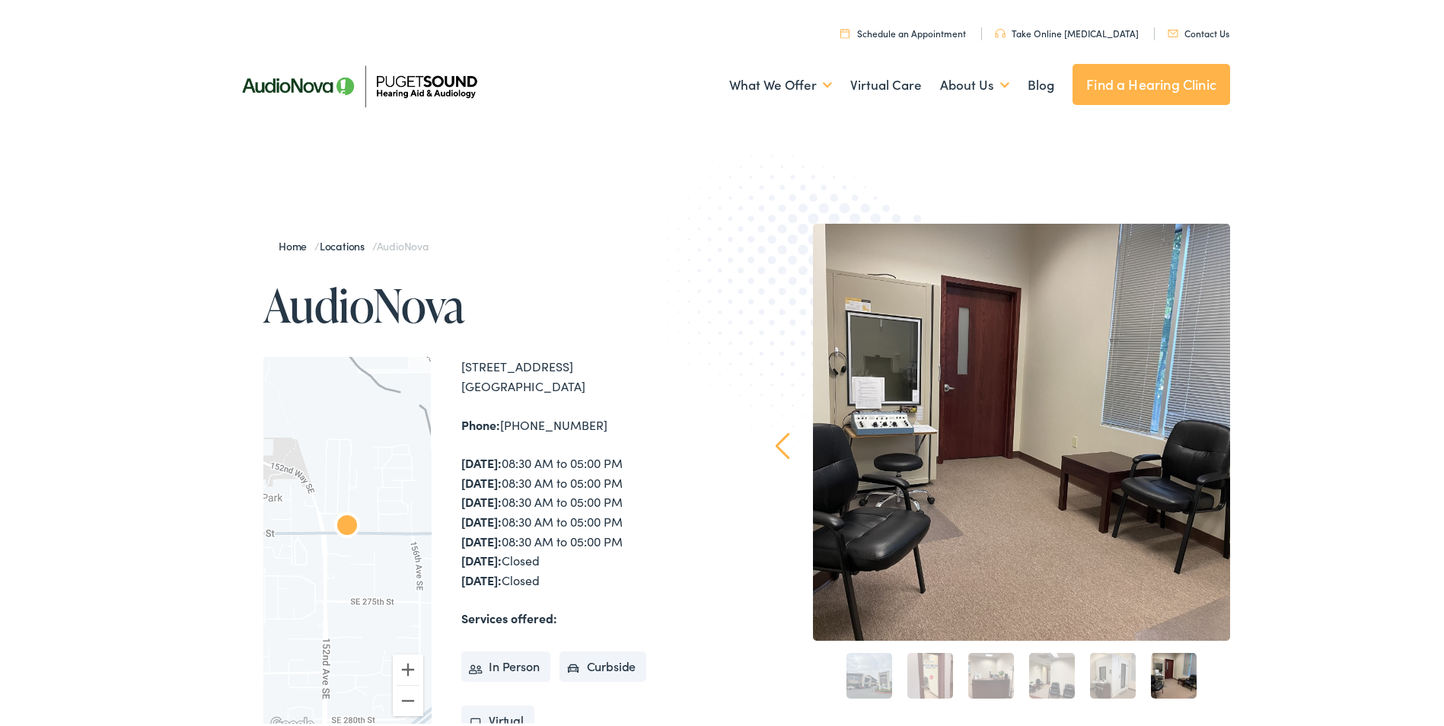
click at [1258, 444] on div "Home / Locations / AudioNova AudioNova ← Move left → Move right ↑ Move up ↓ Mov…" at bounding box center [727, 550] width 1455 height 810
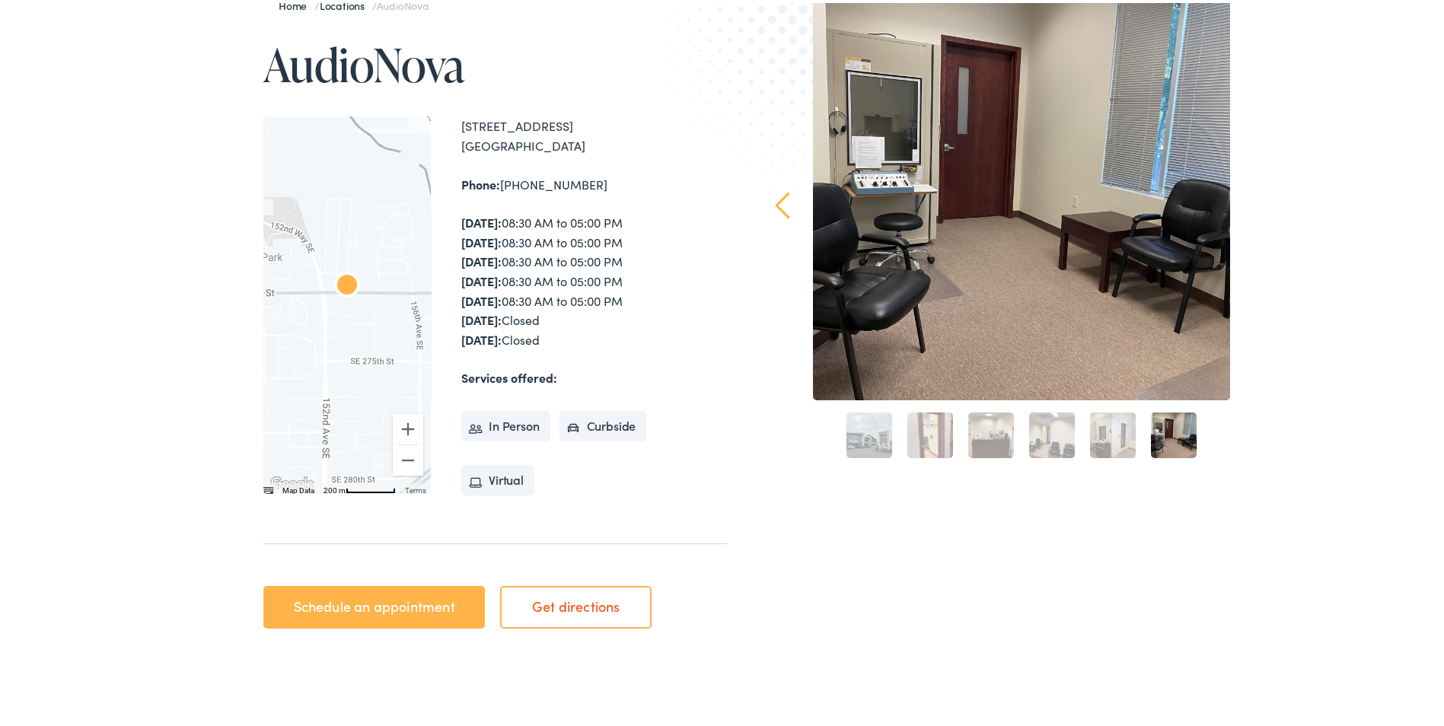
scroll to position [304, 0]
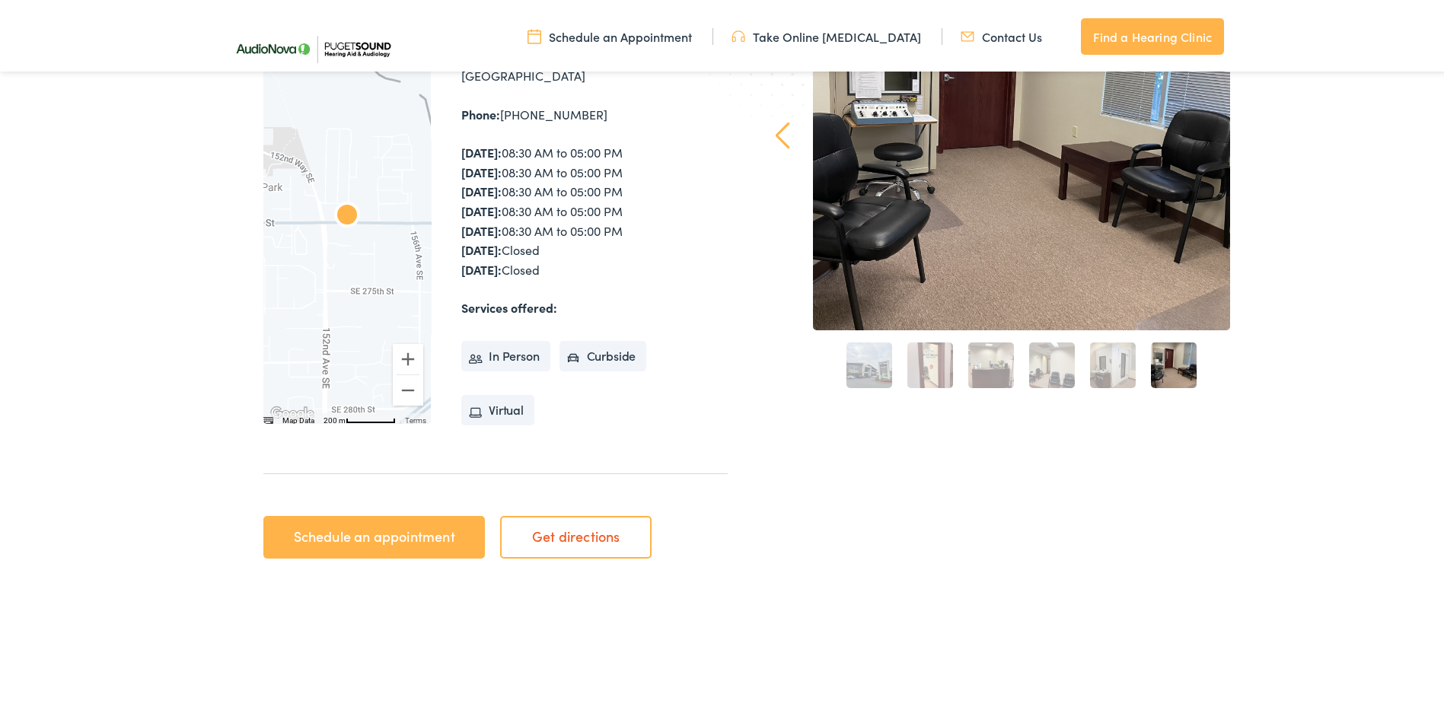
click at [471, 354] on li "In Person" at bounding box center [505, 353] width 89 height 30
click at [381, 535] on link "Schedule an appointment" at bounding box center [373, 534] width 221 height 43
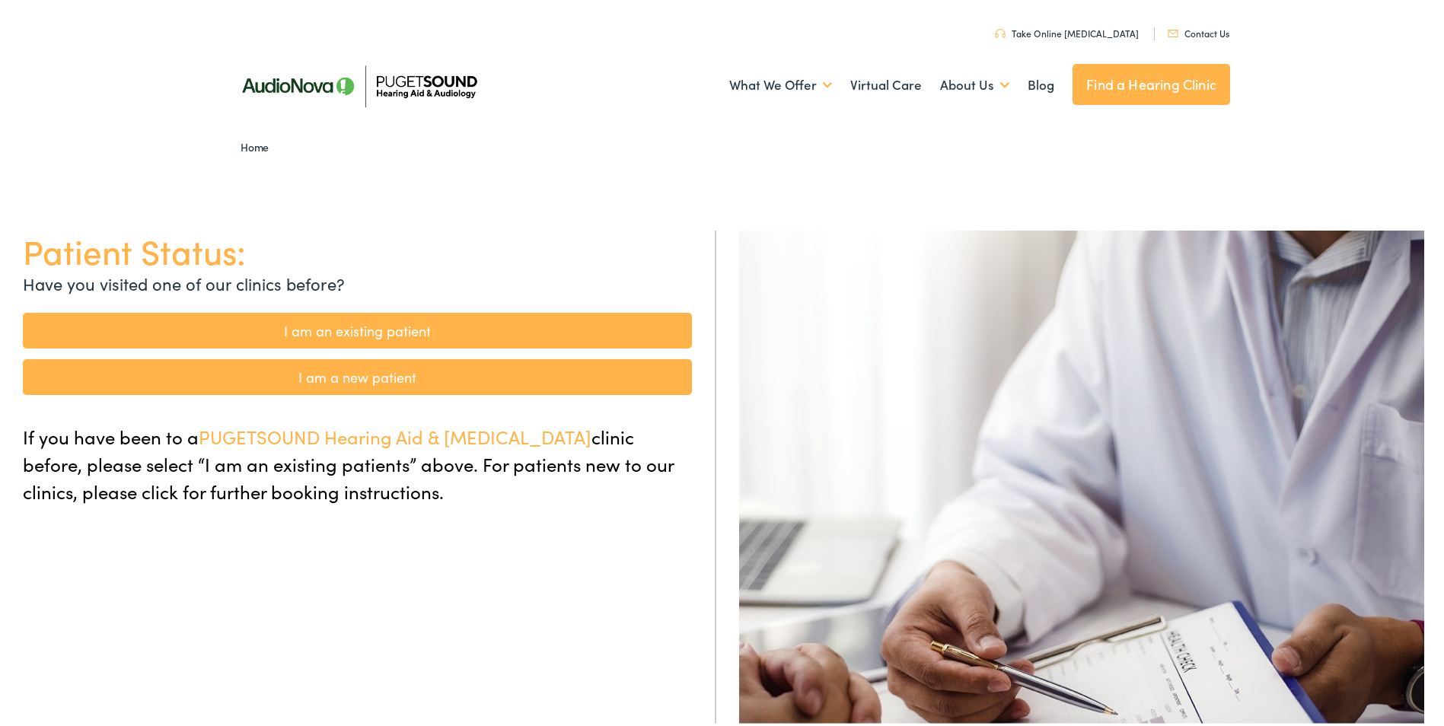
click at [292, 314] on link "I am an existing patient" at bounding box center [357, 328] width 669 height 36
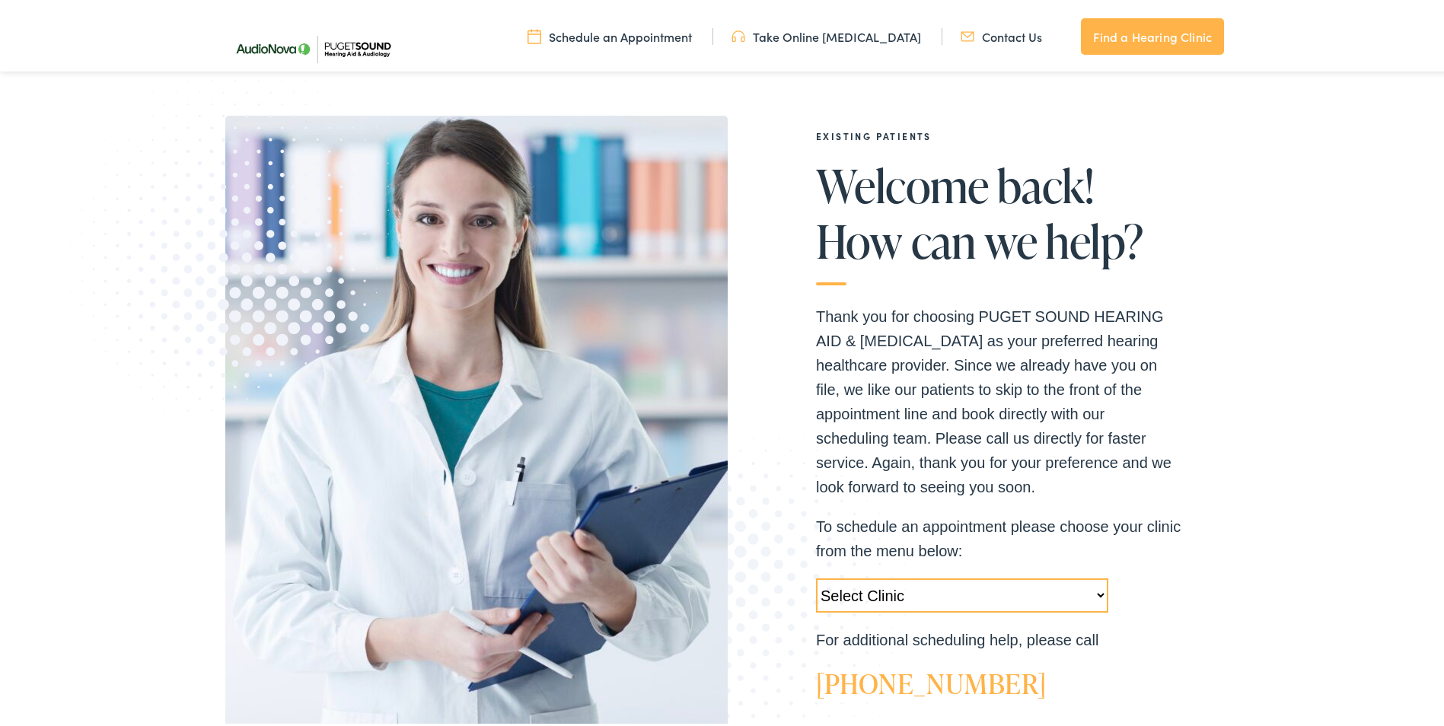
scroll to position [228, 0]
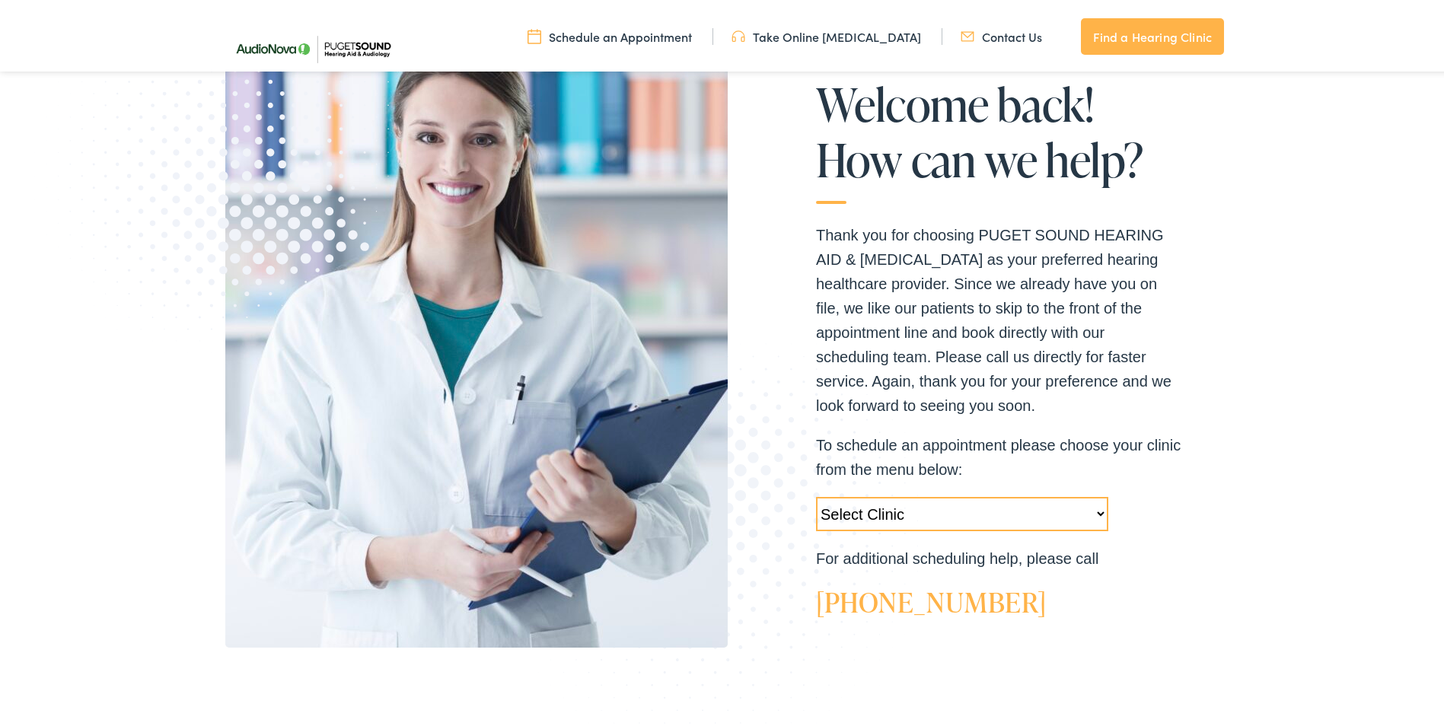
click at [1081, 512] on select "Select Clinic [GEOGRAPHIC_DATA]-[GEOGRAPHIC_DATA]-AudioNova [STREET_ADDRESS]-Au…" at bounding box center [962, 511] width 292 height 34
select select "[URL][DOMAIN_NAME]"
click at [816, 494] on select "Select Clinic [GEOGRAPHIC_DATA]-[GEOGRAPHIC_DATA]-AudioNova [STREET_ADDRESS]-Au…" at bounding box center [962, 511] width 292 height 34
